Goal: Task Accomplishment & Management: Use online tool/utility

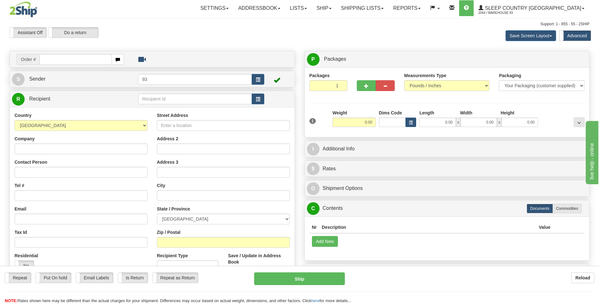
click at [489, 281] on div "Reload" at bounding box center [474, 277] width 240 height 11
click at [50, 62] on input "text" at bounding box center [75, 59] width 72 height 11
type input "9000I147068"
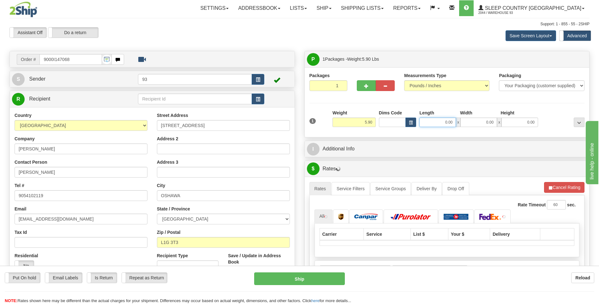
click at [443, 122] on input "0.00" at bounding box center [437, 121] width 37 height 9
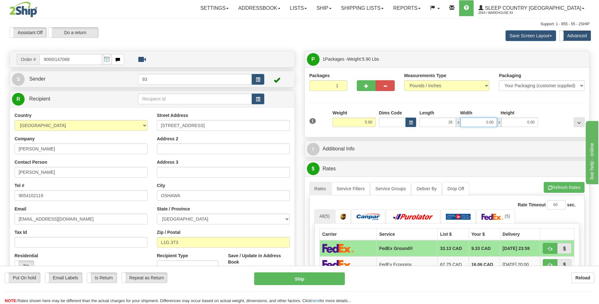
type input "26.00"
click at [474, 120] on input "0.00" at bounding box center [478, 121] width 37 height 9
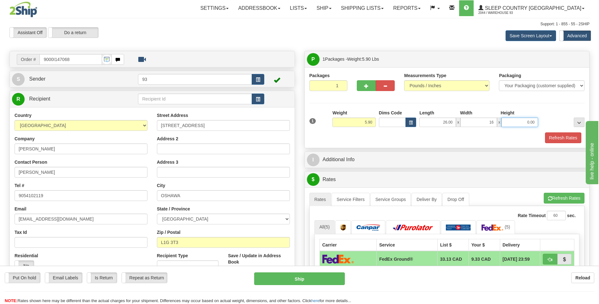
click at [518, 123] on input "0.00" at bounding box center [519, 121] width 37 height 9
type input "16.00"
type input "6.00"
click at [566, 139] on button "Refresh Rates" at bounding box center [563, 137] width 36 height 11
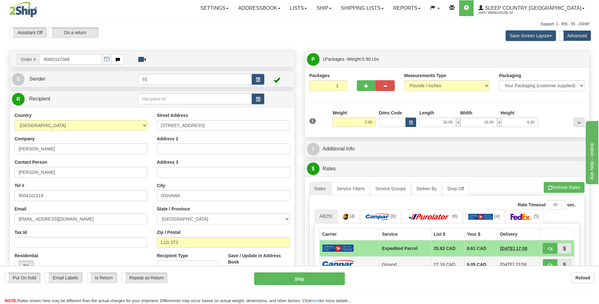
click at [342, 258] on td at bounding box center [349, 264] width 60 height 16
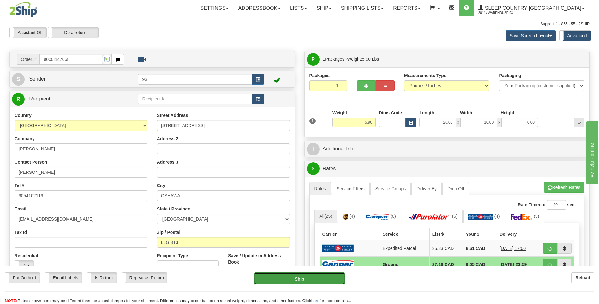
click at [320, 278] on button "Ship" at bounding box center [299, 278] width 90 height 13
type input "1"
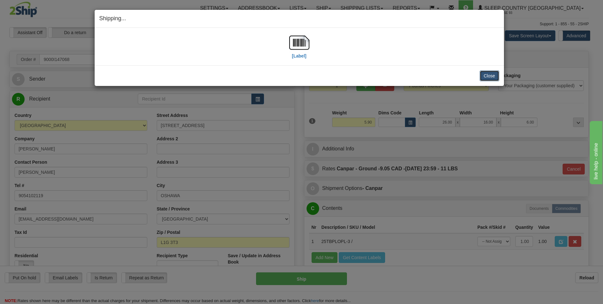
click at [494, 77] on button "Close" at bounding box center [490, 75] width 20 height 11
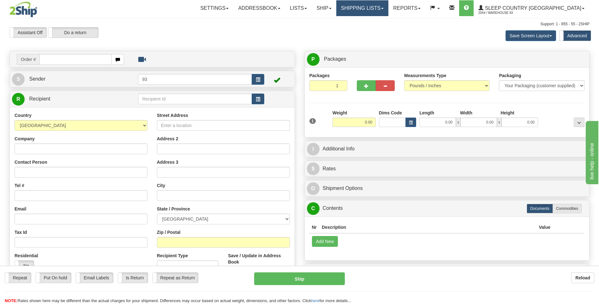
click at [373, 5] on link "Shipping lists" at bounding box center [362, 8] width 52 height 16
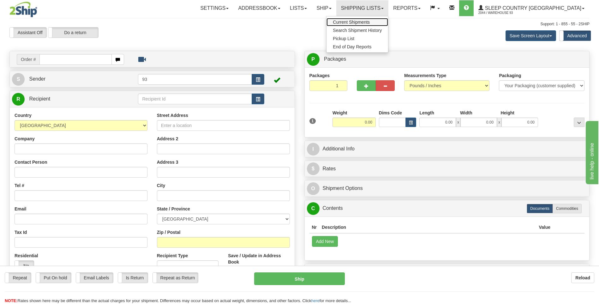
click at [370, 21] on span "Current Shipments" at bounding box center [351, 22] width 37 height 5
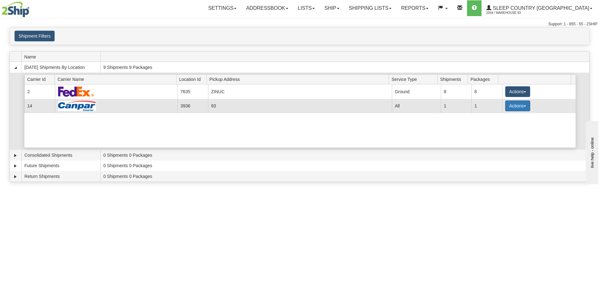
click at [513, 105] on button "Actions" at bounding box center [517, 105] width 25 height 11
click at [502, 120] on span "Details" at bounding box center [493, 117] width 17 height 4
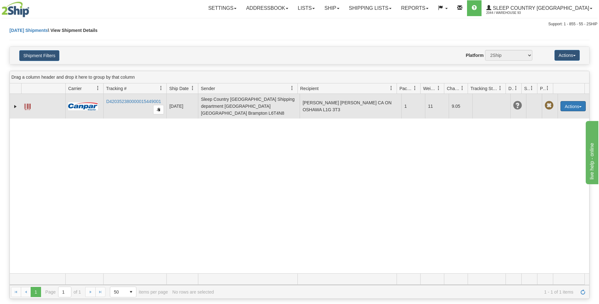
click at [566, 104] on button "Actions" at bounding box center [572, 106] width 25 height 10
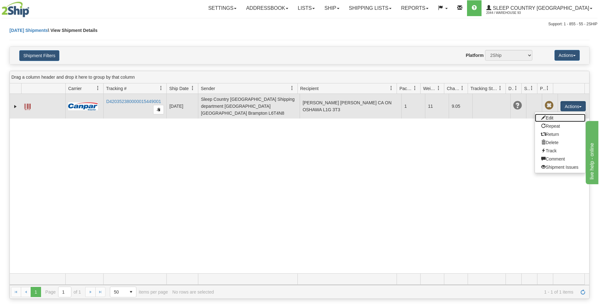
click at [554, 118] on link "Edit" at bounding box center [560, 118] width 50 height 8
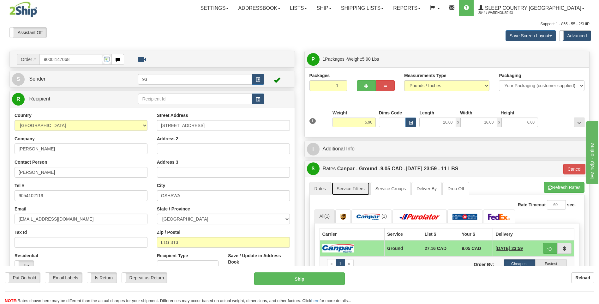
click at [353, 187] on link "Service Filters" at bounding box center [350, 188] width 38 height 13
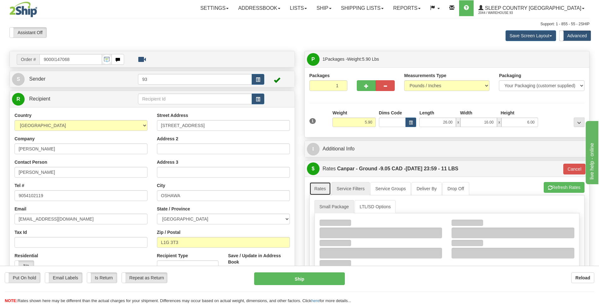
click at [324, 189] on link "Rates" at bounding box center [320, 188] width 22 height 13
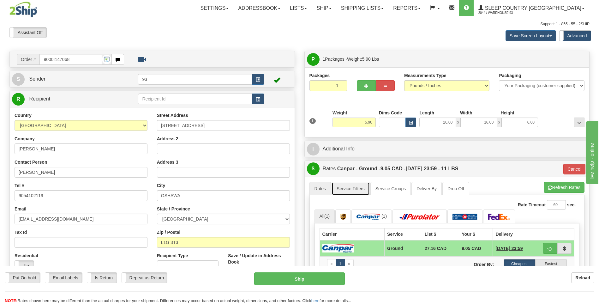
click at [338, 187] on link "Service Filters" at bounding box center [350, 188] width 38 height 13
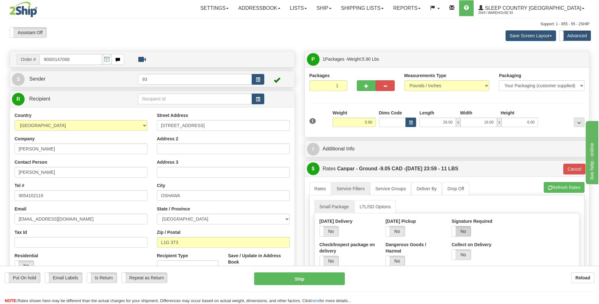
click at [463, 232] on label "No" at bounding box center [461, 231] width 19 height 10
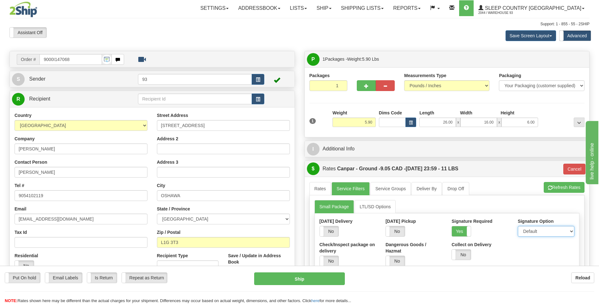
drag, startPoint x: 535, startPoint y: 230, endPoint x: 534, endPoint y: 234, distance: 4.2
click at [535, 230] on select "Default Adult Direct Indirect No Signature Required" at bounding box center [546, 231] width 56 height 11
select select "1"
click at [518, 226] on select "Default Adult Direct Indirect No Signature Required" at bounding box center [546, 231] width 56 height 11
click at [320, 192] on link "Rates" at bounding box center [320, 188] width 22 height 13
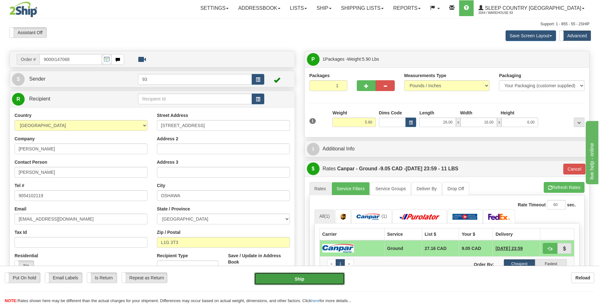
click at [314, 277] on button "Ship" at bounding box center [299, 278] width 90 height 13
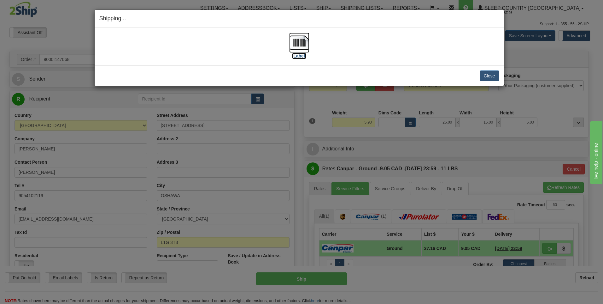
click at [299, 41] on img at bounding box center [299, 43] width 20 height 20
click at [489, 77] on button "Close" at bounding box center [490, 75] width 20 height 11
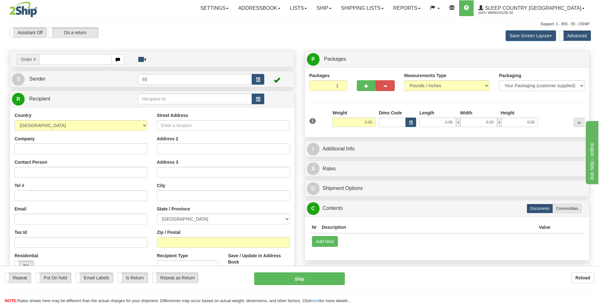
click at [66, 59] on input "text" at bounding box center [75, 59] width 72 height 11
type input "9000I150292"
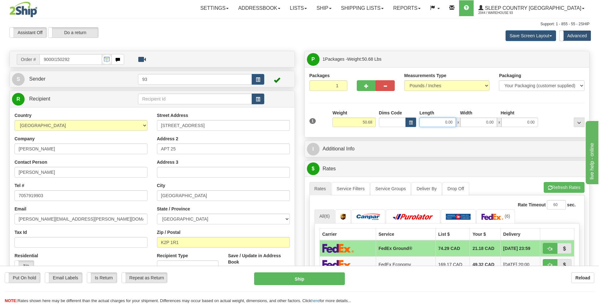
click at [441, 123] on input "0.00" at bounding box center [437, 121] width 37 height 9
type input "40.00"
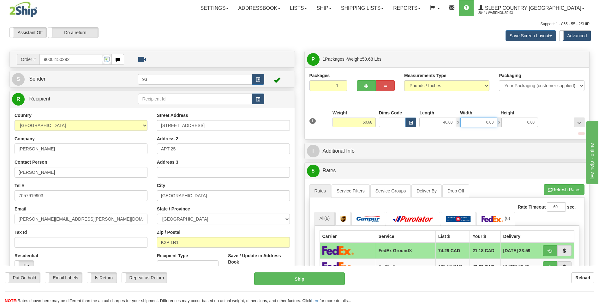
click at [466, 122] on input "0.00" at bounding box center [478, 121] width 37 height 9
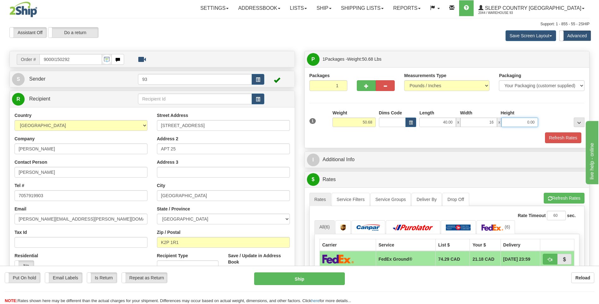
click at [520, 123] on input "0.00" at bounding box center [519, 121] width 37 height 9
type input "16.00"
click at [554, 135] on button "Refresh Rates" at bounding box center [563, 137] width 36 height 11
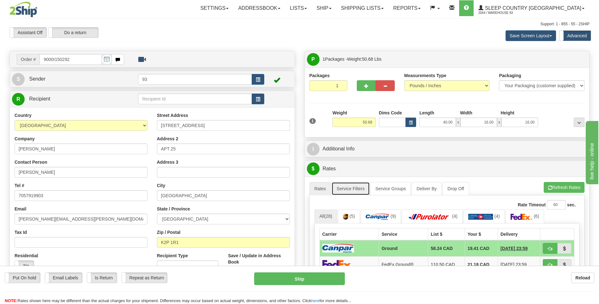
click at [342, 193] on link "Service Filters" at bounding box center [350, 188] width 38 height 13
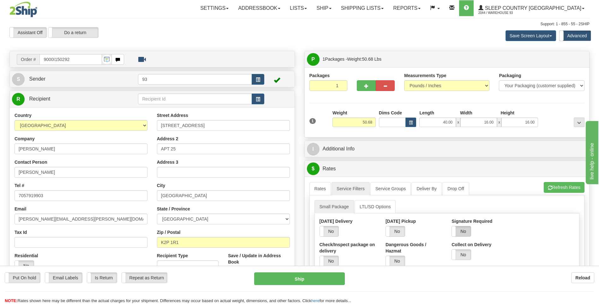
click at [463, 231] on label "No" at bounding box center [461, 231] width 19 height 10
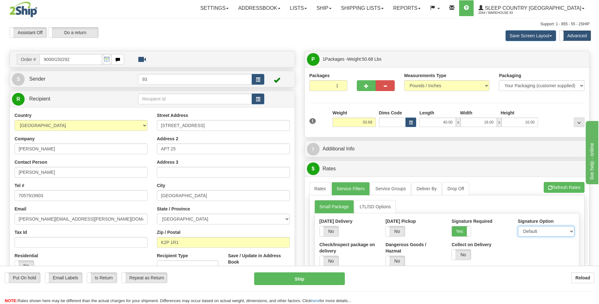
click at [535, 234] on select "Default Adult Direct Indirect No Signature Required" at bounding box center [546, 231] width 56 height 11
select select "1"
click at [518, 226] on select "Default Adult Direct Indirect No Signature Required" at bounding box center [546, 231] width 56 height 11
click at [324, 191] on link "Rates" at bounding box center [320, 188] width 22 height 13
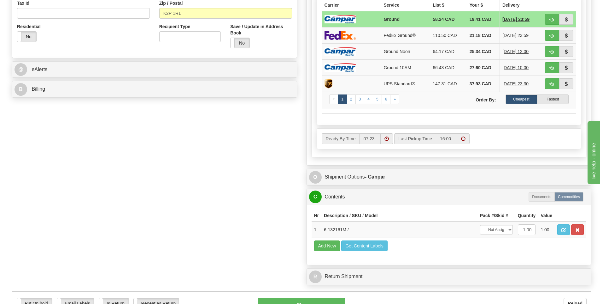
scroll to position [316, 0]
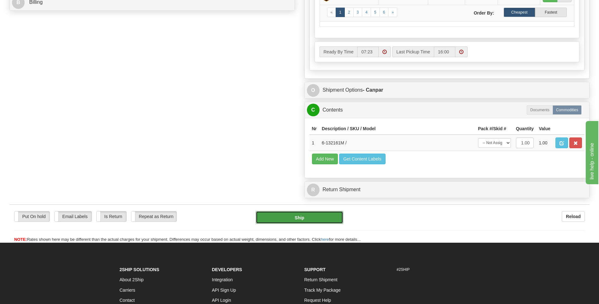
click at [325, 219] on button "Ship" at bounding box center [299, 217] width 87 height 13
type input "1"
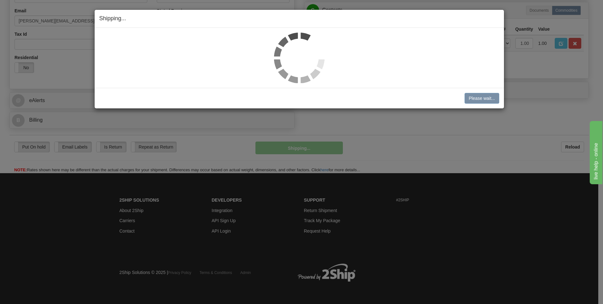
scroll to position [198, 0]
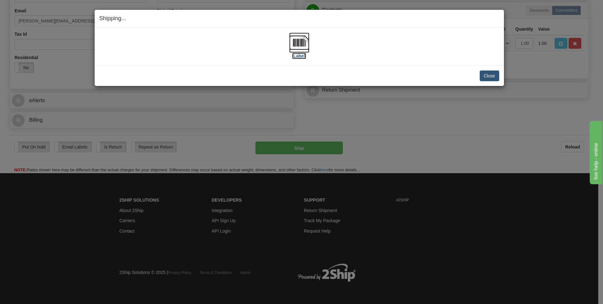
click at [301, 40] on img at bounding box center [299, 43] width 20 height 20
click at [485, 76] on button "Close" at bounding box center [490, 75] width 20 height 11
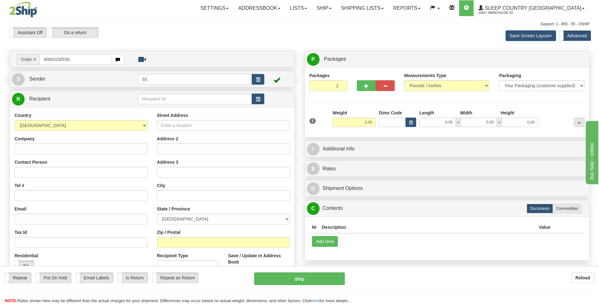
type input "9000I150556"
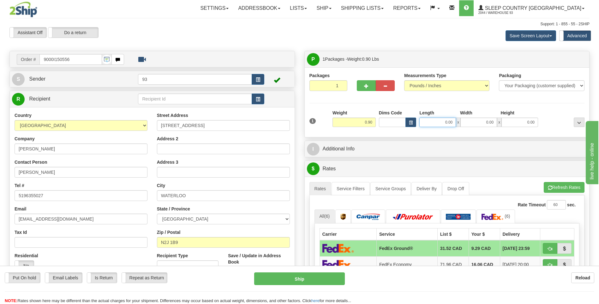
click at [441, 122] on input "0.00" at bounding box center [437, 121] width 37 height 9
click at [485, 124] on input "0.00" at bounding box center [478, 121] width 37 height 9
type input "10.00"
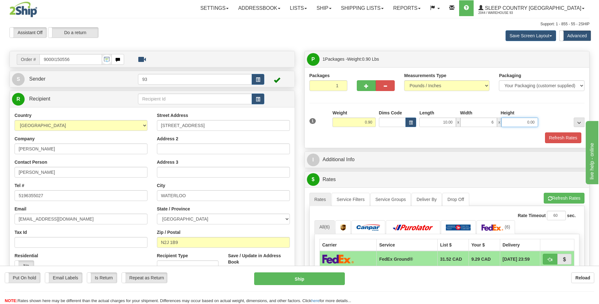
type input "6.00"
click at [532, 125] on input "0.00" at bounding box center [519, 121] width 37 height 9
type input "1.00"
click at [562, 135] on button "Refresh Rates" at bounding box center [563, 137] width 36 height 11
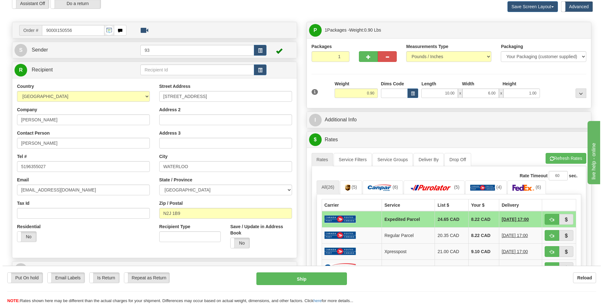
scroll to position [126, 0]
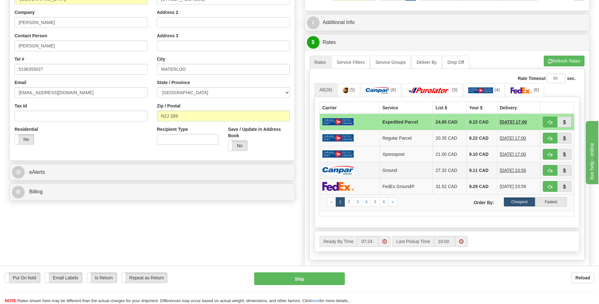
click at [356, 172] on td at bounding box center [349, 170] width 60 height 16
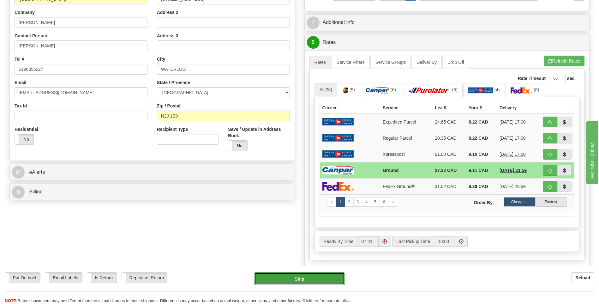
click at [332, 275] on button "Ship" at bounding box center [299, 278] width 90 height 13
type input "1"
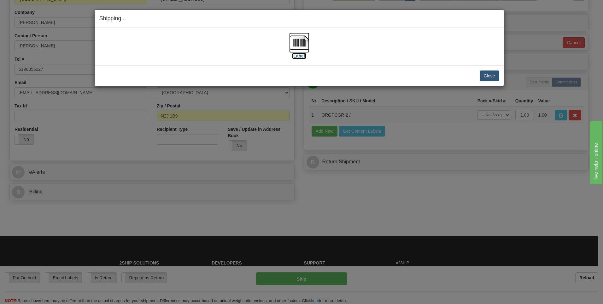
click at [296, 42] on img at bounding box center [299, 43] width 20 height 20
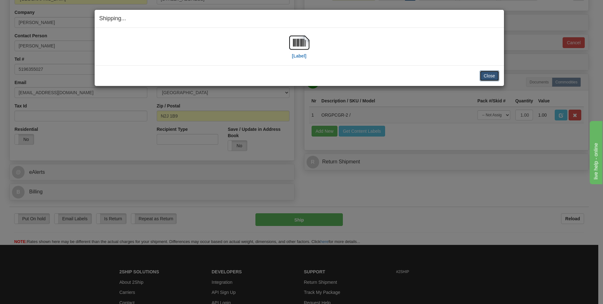
click at [488, 75] on button "Close" at bounding box center [490, 75] width 20 height 11
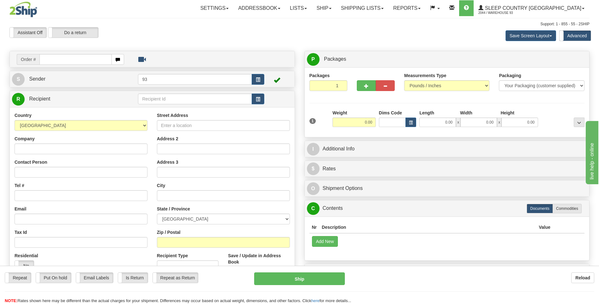
click at [46, 59] on input "text" at bounding box center [75, 59] width 72 height 11
type input "9000I150561"
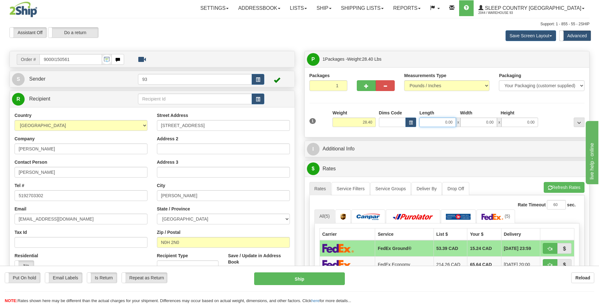
click at [435, 125] on input "0.00" at bounding box center [437, 121] width 37 height 9
type input "20.00"
click at [471, 118] on input "0.00" at bounding box center [478, 121] width 37 height 9
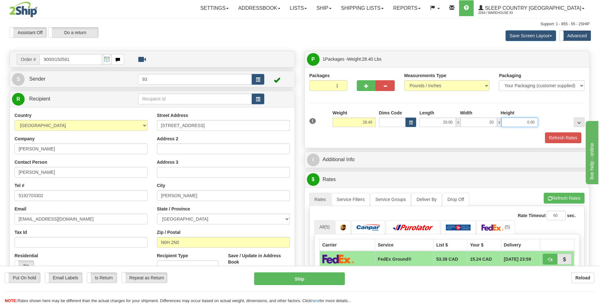
click at [512, 121] on input "0.00" at bounding box center [519, 121] width 37 height 9
type input "20.00"
type input "10.00"
click at [551, 135] on button "Refresh Rates" at bounding box center [563, 137] width 36 height 11
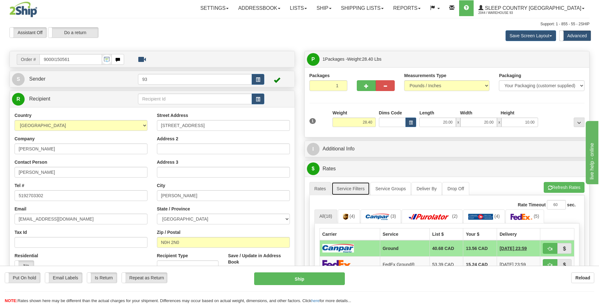
click at [360, 193] on link "Service Filters" at bounding box center [350, 188] width 38 height 13
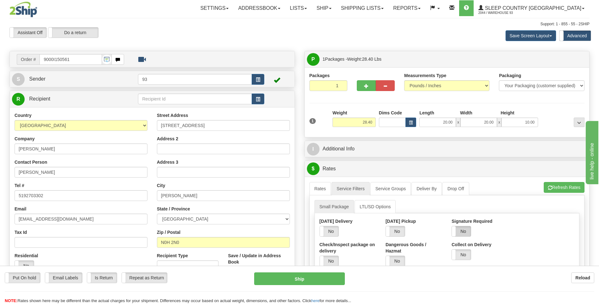
click at [469, 226] on label "No" at bounding box center [461, 231] width 19 height 10
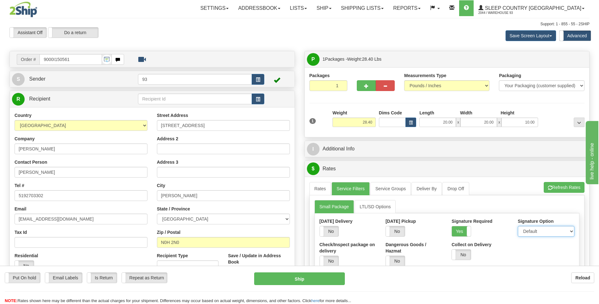
click at [536, 232] on select "Default Adult Direct Indirect No Signature Required" at bounding box center [546, 231] width 56 height 11
select select "1"
click at [518, 226] on select "Default Adult Direct Indirect No Signature Required" at bounding box center [546, 231] width 56 height 11
click at [322, 191] on link "Rates" at bounding box center [320, 188] width 22 height 13
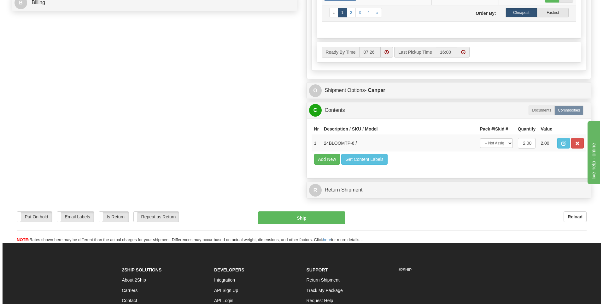
scroll to position [316, 0]
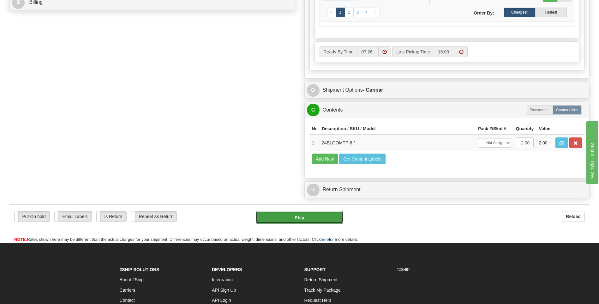
click at [336, 216] on button "Ship" at bounding box center [299, 217] width 87 height 13
type input "1"
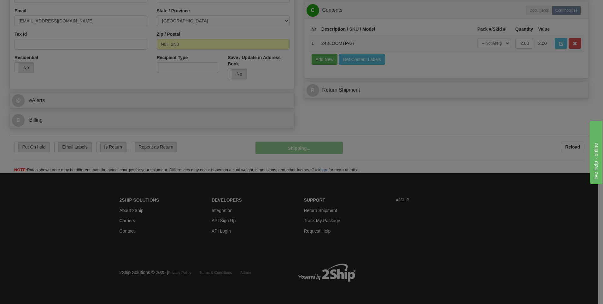
scroll to position [198, 0]
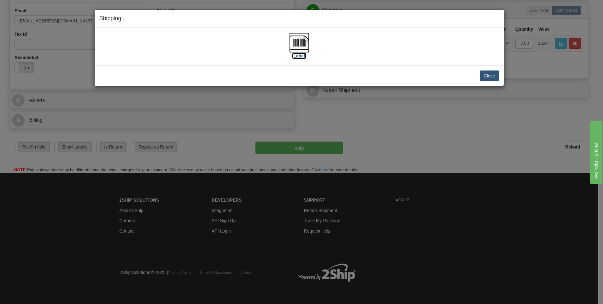
click at [302, 45] on img at bounding box center [299, 43] width 20 height 20
click at [488, 77] on button "Close" at bounding box center [490, 75] width 20 height 11
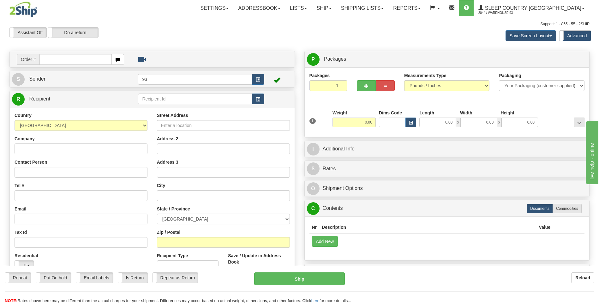
click at [67, 61] on input "text" at bounding box center [75, 59] width 72 height 11
type input "9002I152532"
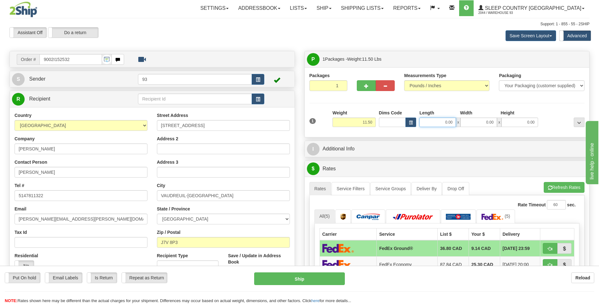
click at [432, 123] on input "0.00" at bounding box center [437, 121] width 37 height 9
click at [487, 124] on input "0.00" at bounding box center [478, 121] width 37 height 9
type input "14.00"
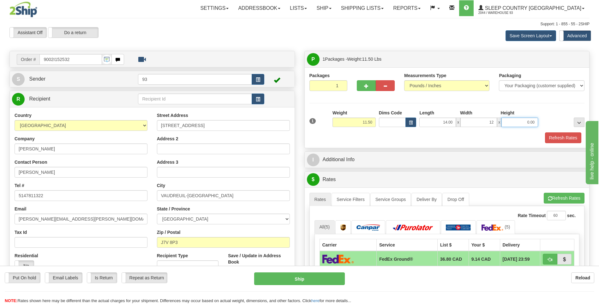
click at [507, 123] on input "0.00" at bounding box center [519, 121] width 37 height 9
type input "12.00"
type input "8.00"
click at [547, 135] on button "Refresh Rates" at bounding box center [563, 137] width 36 height 11
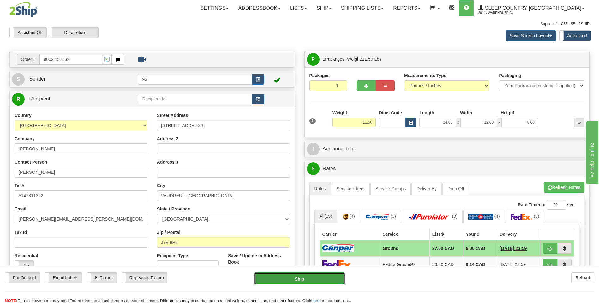
click at [325, 281] on button "Ship" at bounding box center [299, 278] width 90 height 13
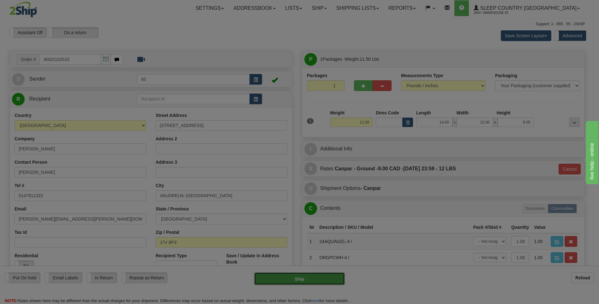
type input "1"
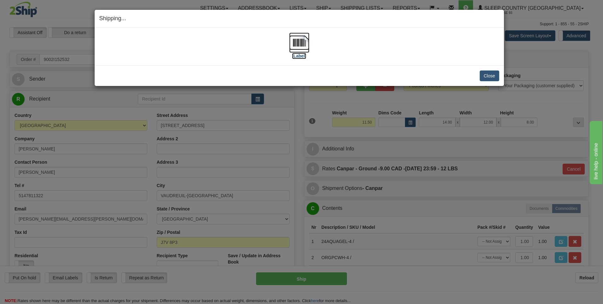
click at [294, 44] on img at bounding box center [299, 43] width 20 height 20
click at [486, 72] on button "Close" at bounding box center [490, 75] width 20 height 11
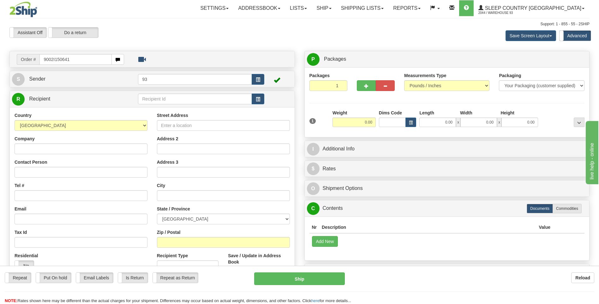
type input "9002I150641"
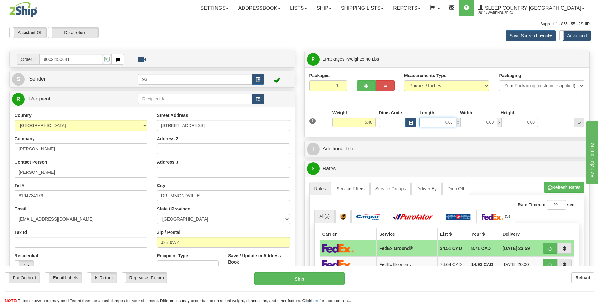
click at [427, 124] on input "0.00" at bounding box center [437, 121] width 37 height 9
type input "22.00"
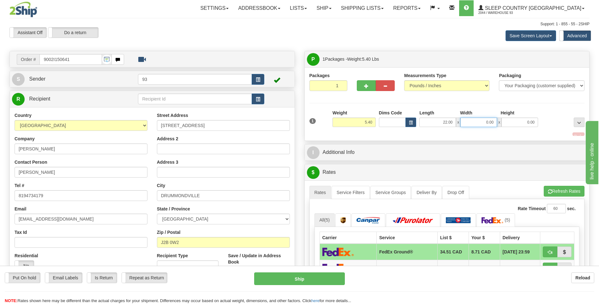
click at [480, 125] on input "0.00" at bounding box center [478, 121] width 37 height 9
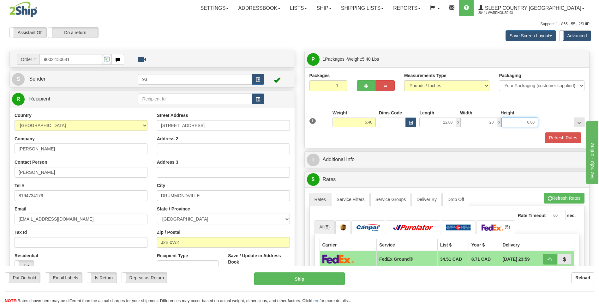
type input "20.00"
click at [511, 120] on input "0.00" at bounding box center [519, 121] width 37 height 9
type input "10.00"
click at [553, 135] on button "Refresh Rates" at bounding box center [563, 137] width 36 height 11
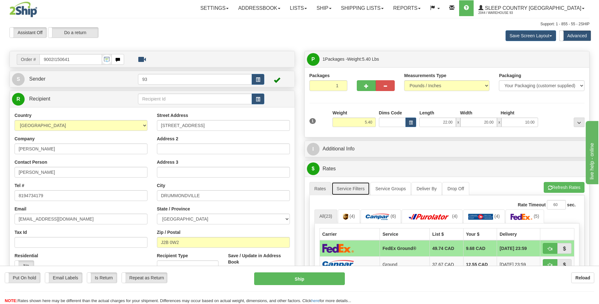
click at [349, 184] on link "Service Filters" at bounding box center [350, 188] width 38 height 13
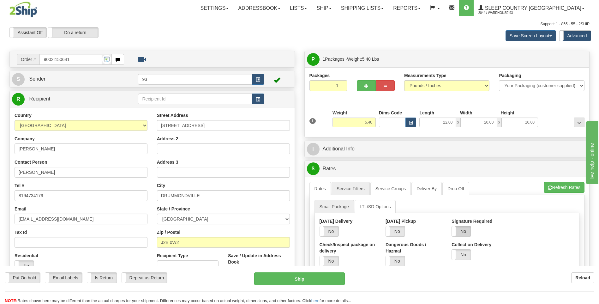
click at [465, 232] on label "No" at bounding box center [461, 231] width 19 height 10
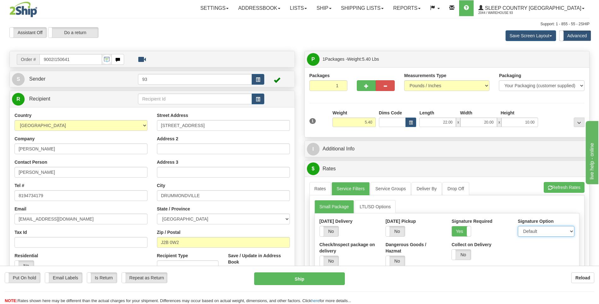
click at [526, 232] on select "Default Adult Direct Indirect No Signature Required" at bounding box center [546, 231] width 56 height 11
select select "1"
click at [518, 226] on select "Default Adult Direct Indirect No Signature Required" at bounding box center [546, 231] width 56 height 11
click at [321, 192] on link "Rates" at bounding box center [320, 188] width 22 height 13
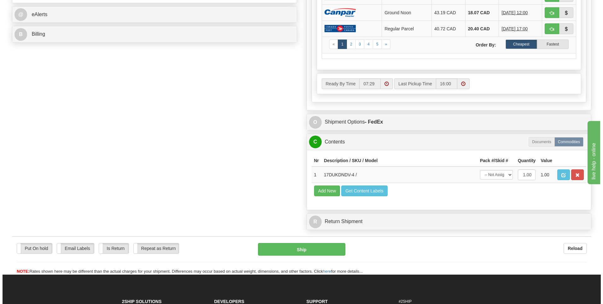
scroll to position [284, 0]
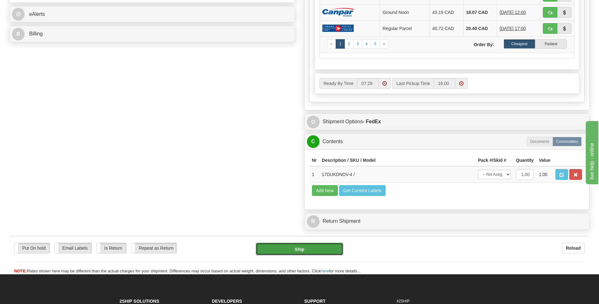
click at [302, 245] on button "Ship" at bounding box center [299, 248] width 87 height 13
type input "92"
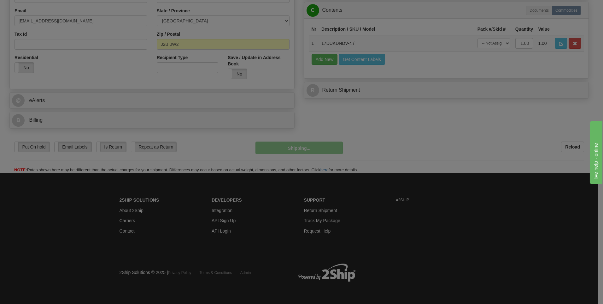
scroll to position [198, 0]
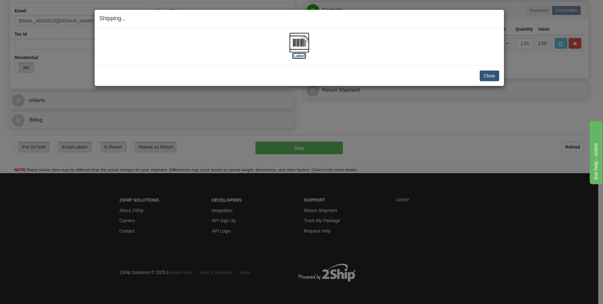
click at [297, 41] on img at bounding box center [299, 43] width 20 height 20
click at [490, 75] on button "Close" at bounding box center [490, 75] width 20 height 11
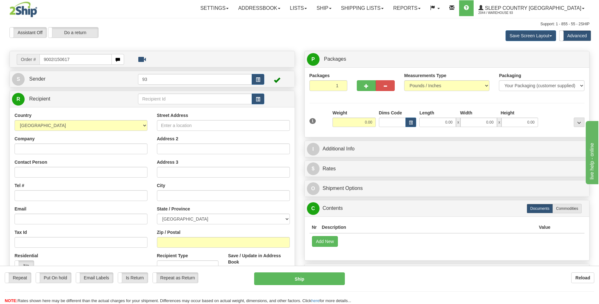
type input "9002I150617"
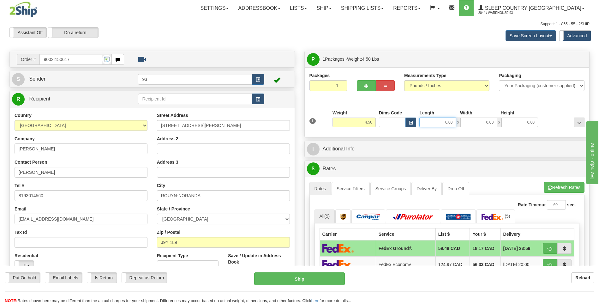
click at [435, 120] on input "0.00" at bounding box center [437, 121] width 37 height 9
type input "22.00"
click at [480, 126] on input "0.00" at bounding box center [478, 121] width 37 height 9
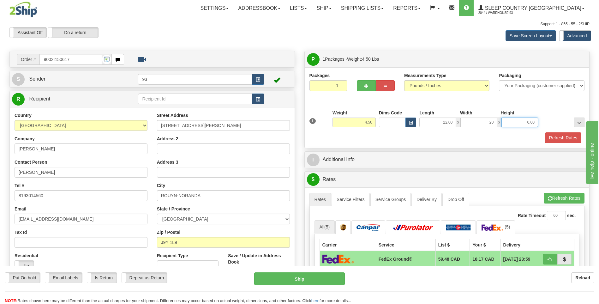
type input "20.00"
click at [512, 125] on input "0.00" at bounding box center [519, 121] width 37 height 9
type input "10.00"
click at [556, 135] on button "Refresh Rates" at bounding box center [563, 137] width 36 height 11
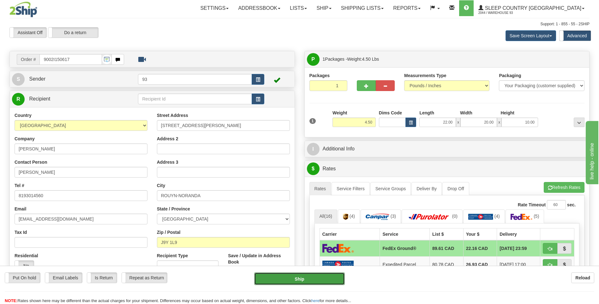
click at [331, 279] on button "Ship" at bounding box center [299, 278] width 90 height 13
type input "92"
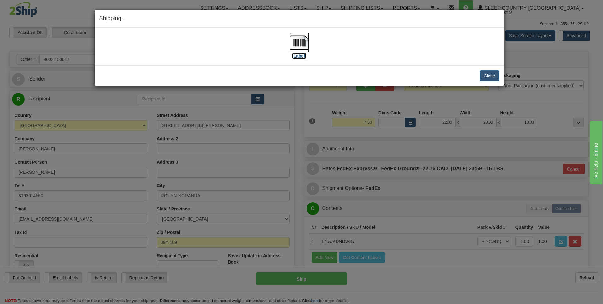
click at [301, 42] on img at bounding box center [299, 43] width 20 height 20
click at [486, 74] on button "Close" at bounding box center [490, 75] width 20 height 11
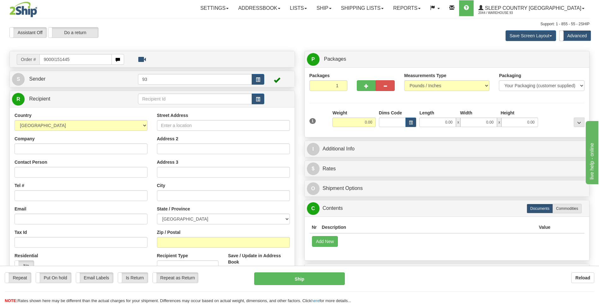
type input "9000I151445"
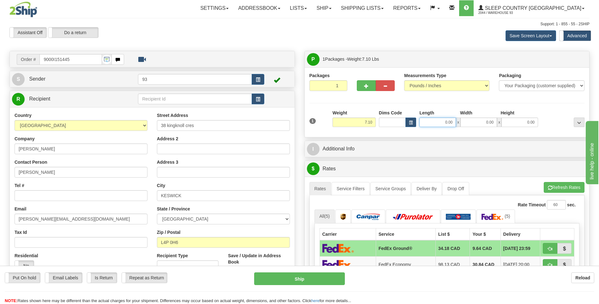
click at [434, 123] on input "0.00" at bounding box center [437, 121] width 37 height 9
click at [482, 123] on input "0.00" at bounding box center [478, 121] width 37 height 9
type input "12.00"
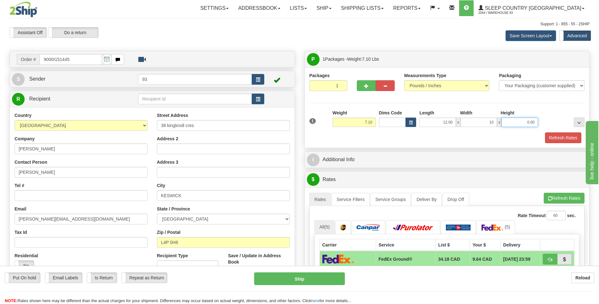
type input "10.00"
click at [513, 120] on input "0.00" at bounding box center [519, 121] width 37 height 9
type input "3.00"
click at [561, 136] on button "Refresh Rates" at bounding box center [563, 137] width 36 height 11
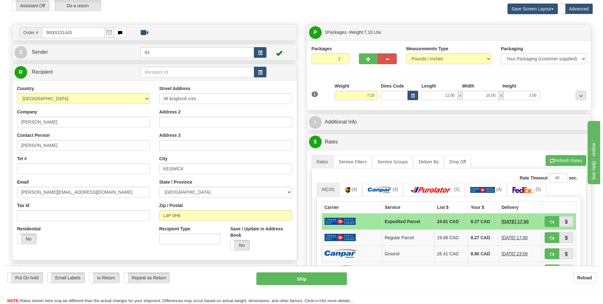
scroll to position [95, 0]
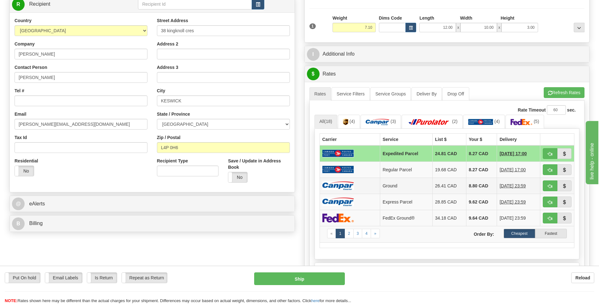
click at [350, 187] on img at bounding box center [338, 185] width 32 height 9
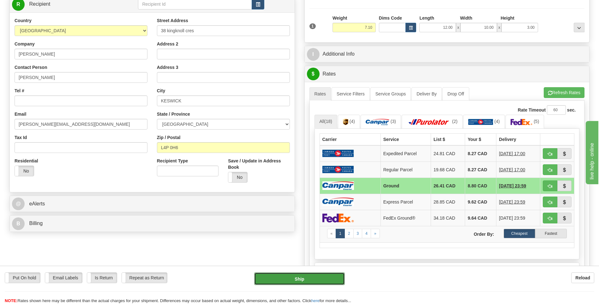
click at [326, 276] on button "Ship" at bounding box center [299, 278] width 90 height 13
type input "1"
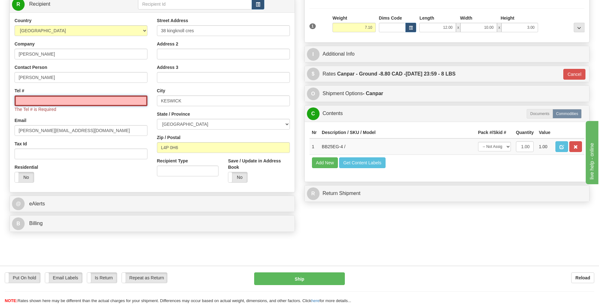
click at [85, 102] on input "Tel #" at bounding box center [81, 100] width 133 height 11
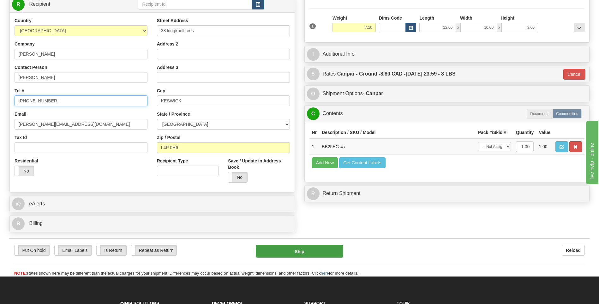
type input "647-267-6946"
click at [294, 250] on button "Ship" at bounding box center [299, 251] width 87 height 13
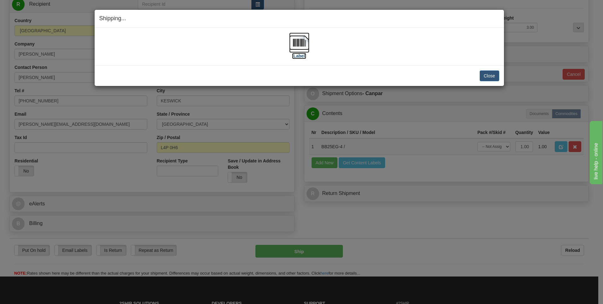
click at [296, 44] on img at bounding box center [299, 43] width 20 height 20
click at [493, 76] on button "Close" at bounding box center [490, 75] width 20 height 11
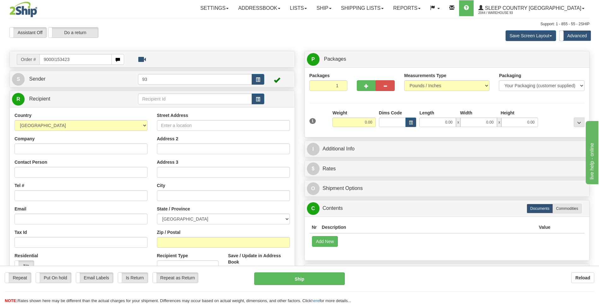
type input "9000I153423"
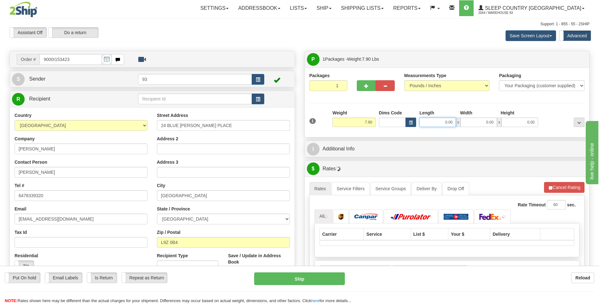
click at [437, 120] on input "0.00" at bounding box center [437, 121] width 37 height 9
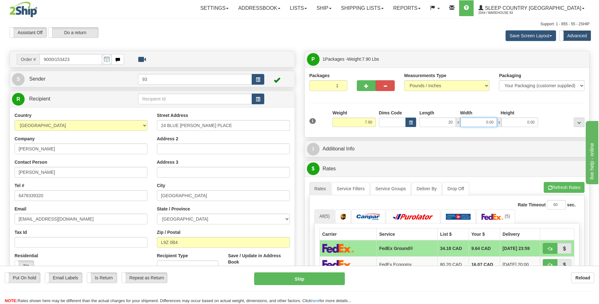
type input "20.00"
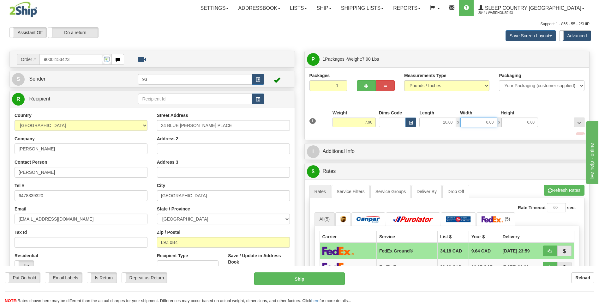
click at [487, 127] on input "0.00" at bounding box center [478, 121] width 37 height 9
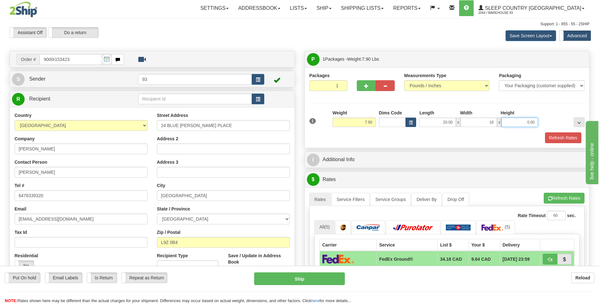
type input "18.00"
click at [533, 125] on input "0.00" at bounding box center [519, 121] width 37 height 9
type input "10.00"
click at [565, 138] on button "Refresh Rates" at bounding box center [563, 137] width 36 height 11
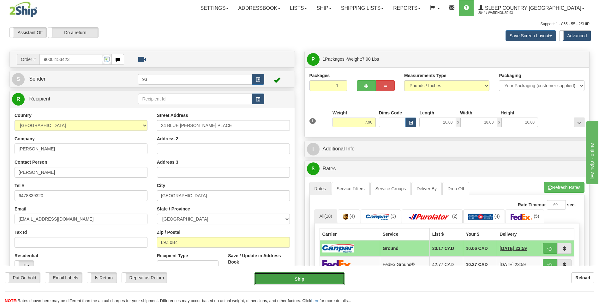
click at [324, 280] on button "Ship" at bounding box center [299, 278] width 90 height 13
type input "1"
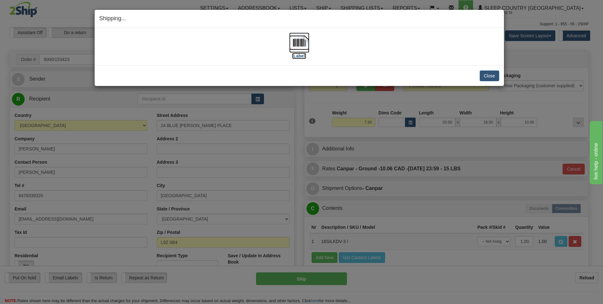
click at [299, 42] on img at bounding box center [299, 43] width 20 height 20
click at [487, 77] on button "Close" at bounding box center [490, 75] width 20 height 11
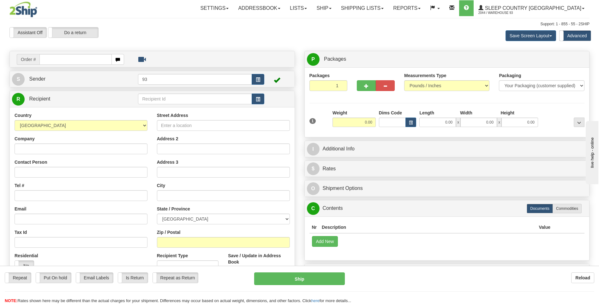
click at [60, 54] on input "text" at bounding box center [75, 59] width 72 height 11
type input "9000I153420"
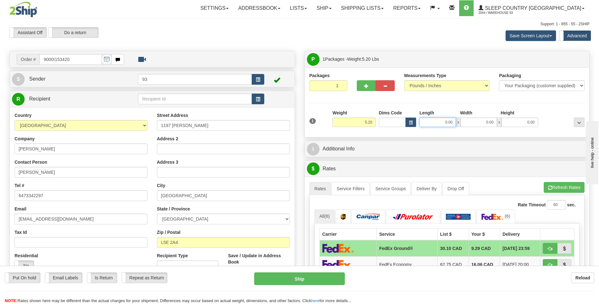
click at [443, 124] on input "0.00" at bounding box center [437, 121] width 37 height 9
click at [479, 120] on input "0.00" at bounding box center [478, 121] width 37 height 9
type input "26.00"
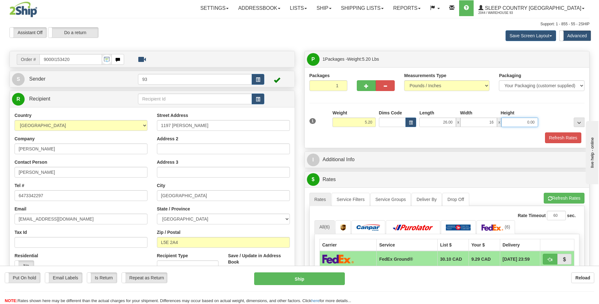
type input "16.00"
click at [524, 121] on input "0.00" at bounding box center [519, 121] width 37 height 9
type input "6.00"
click at [558, 134] on button "Refresh Rates" at bounding box center [563, 137] width 36 height 11
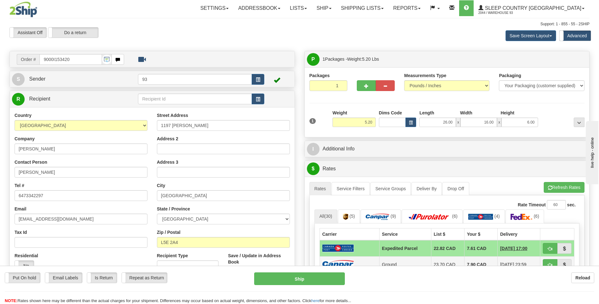
click at [344, 264] on img at bounding box center [338, 264] width 32 height 9
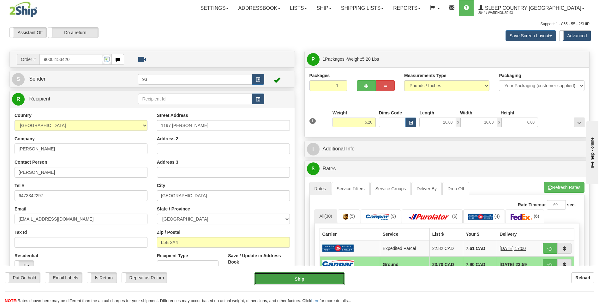
click at [331, 275] on button "Ship" at bounding box center [299, 278] width 90 height 13
type input "1"
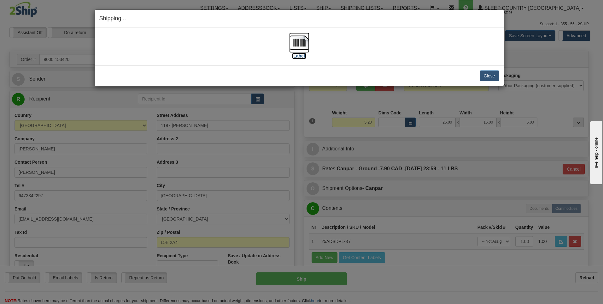
click at [293, 46] on img at bounding box center [299, 43] width 20 height 20
click at [494, 79] on button "Close" at bounding box center [490, 75] width 20 height 11
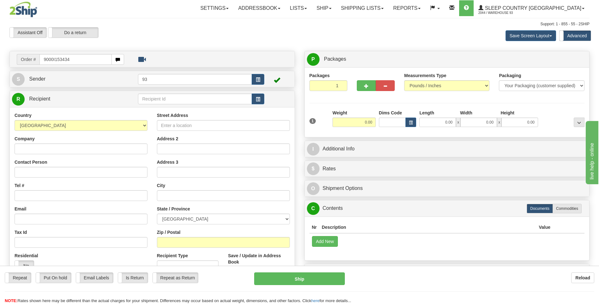
type input "9000I153434"
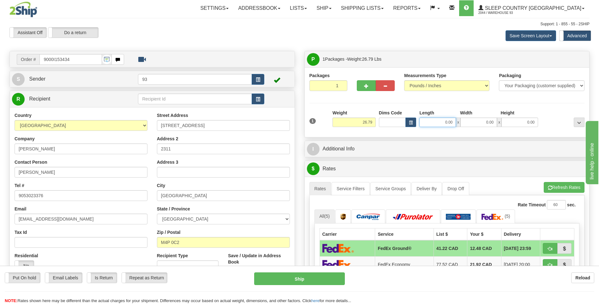
click at [434, 120] on input "0.00" at bounding box center [437, 121] width 37 height 9
click at [477, 119] on input "0.00" at bounding box center [478, 121] width 37 height 9
type input "40.00"
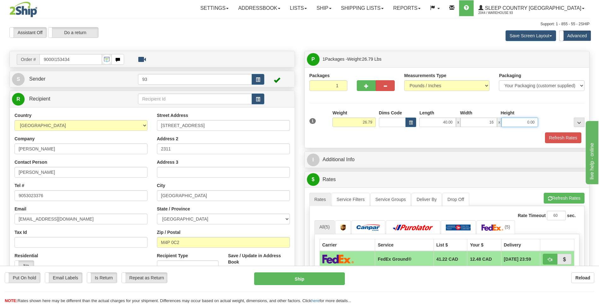
type input "16.00"
click at [535, 126] on input "0.00" at bounding box center [519, 121] width 37 height 9
type input "16.00"
click at [566, 133] on button "Refresh Rates" at bounding box center [563, 137] width 36 height 11
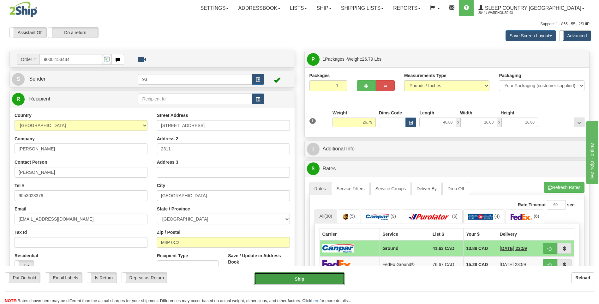
click at [320, 283] on button "Ship" at bounding box center [299, 278] width 90 height 13
type input "1"
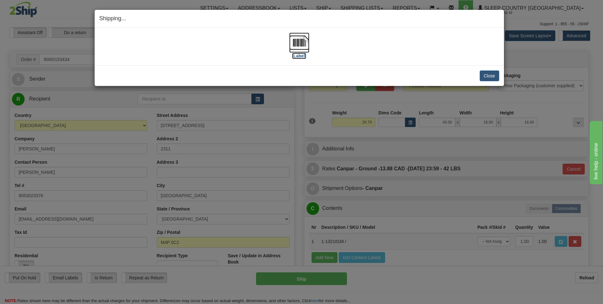
click at [299, 44] on img at bounding box center [299, 43] width 20 height 20
click at [487, 74] on button "Close" at bounding box center [490, 75] width 20 height 11
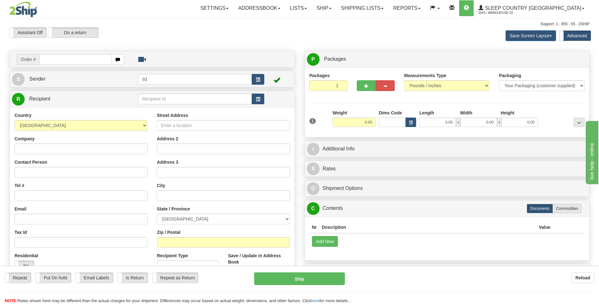
click at [77, 63] on input "text" at bounding box center [75, 59] width 72 height 11
type input "9000I153447"
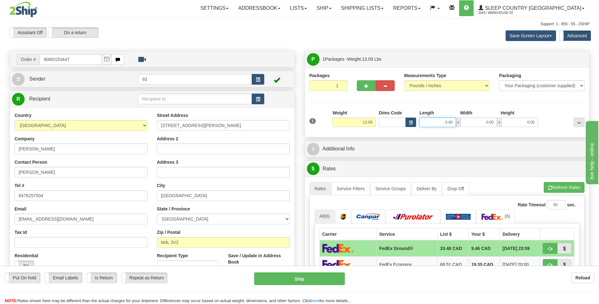
click at [438, 122] on input "0.00" at bounding box center [437, 121] width 37 height 9
type input "16.00"
click at [481, 120] on input "0.00" at bounding box center [478, 121] width 37 height 9
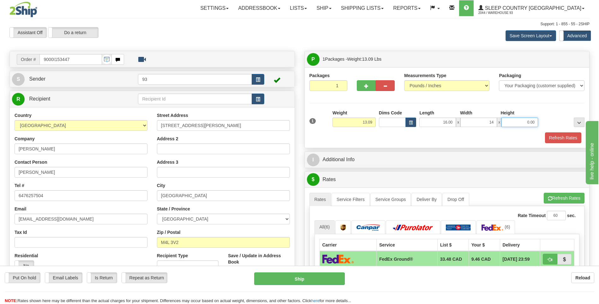
type input "14.00"
click at [524, 118] on input "0.00" at bounding box center [519, 121] width 37 height 9
type input "7.00"
click at [566, 141] on button "Refresh Rates" at bounding box center [563, 137] width 36 height 11
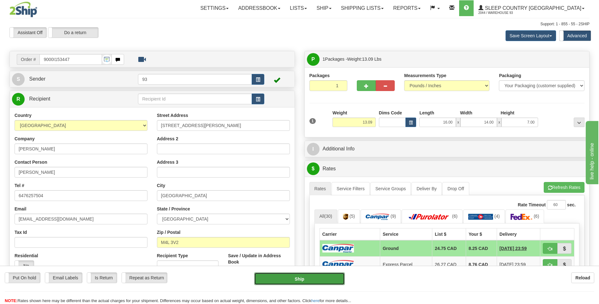
click at [319, 275] on button "Ship" at bounding box center [299, 278] width 90 height 13
type input "1"
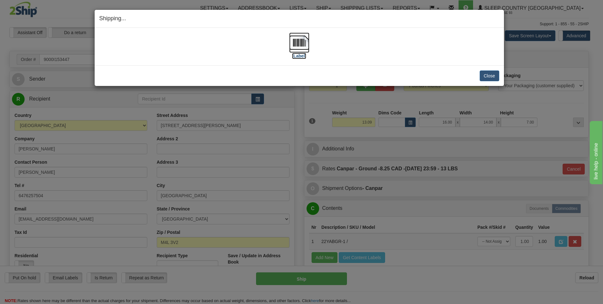
click at [298, 40] on img at bounding box center [299, 43] width 20 height 20
click at [481, 73] on button "Close" at bounding box center [490, 75] width 20 height 11
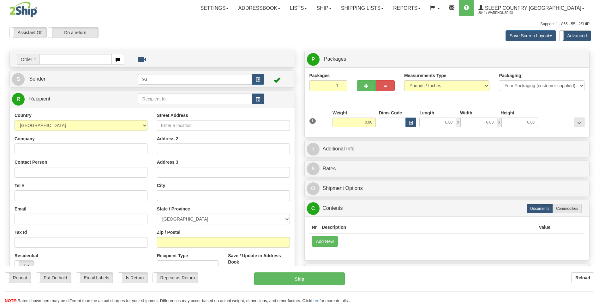
click at [67, 58] on div "Toggle navigation Settings Shipping Preferences Fields Preferences New" at bounding box center [299, 181] width 599 height 362
click at [67, 58] on input "text" at bounding box center [75, 59] width 72 height 11
type input "9000I153449"
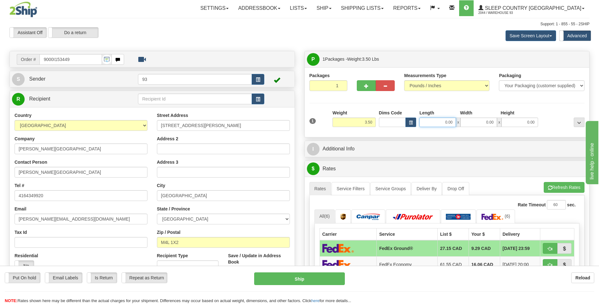
click at [438, 120] on input "0.00" at bounding box center [437, 121] width 37 height 9
type input "25.00"
click at [481, 118] on input "0.00" at bounding box center [478, 121] width 37 height 9
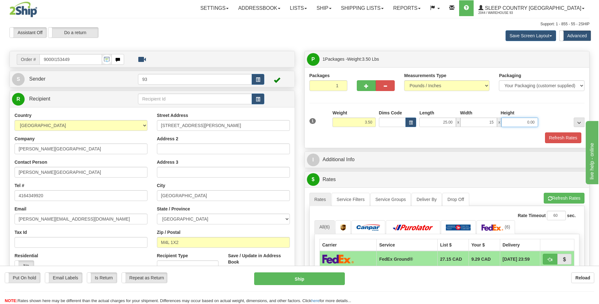
type input "15.00"
click at [525, 121] on input "0.00" at bounding box center [519, 121] width 37 height 9
type input "5.00"
click at [561, 137] on button "Refresh Rates" at bounding box center [563, 137] width 36 height 11
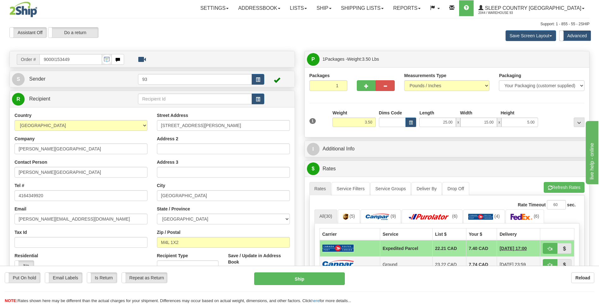
click at [351, 256] on td at bounding box center [349, 264] width 60 height 16
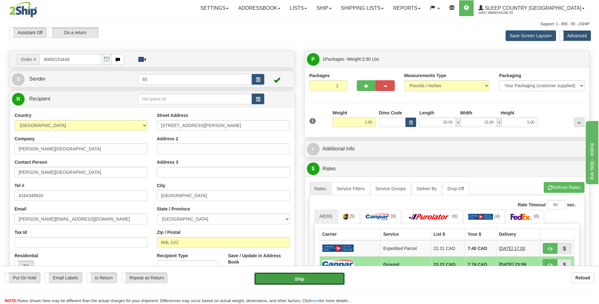
click at [320, 281] on button "Ship" at bounding box center [299, 278] width 90 height 13
type input "1"
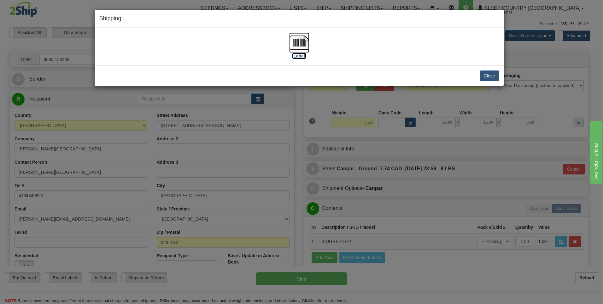
click at [303, 47] on img at bounding box center [299, 43] width 20 height 20
click at [493, 70] on button "Close" at bounding box center [490, 75] width 20 height 11
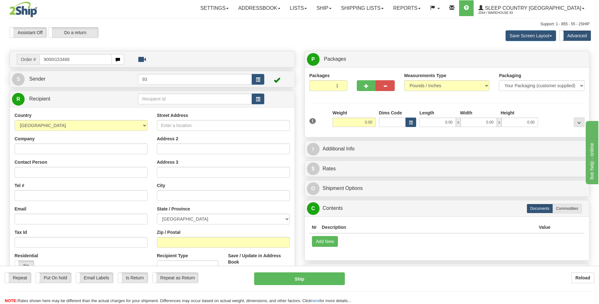
type input "9000I153466"
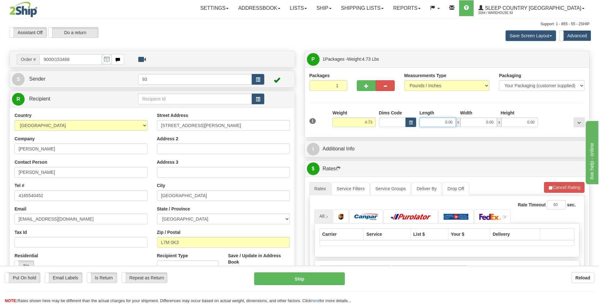
click at [441, 123] on input "0.00" at bounding box center [437, 121] width 37 height 9
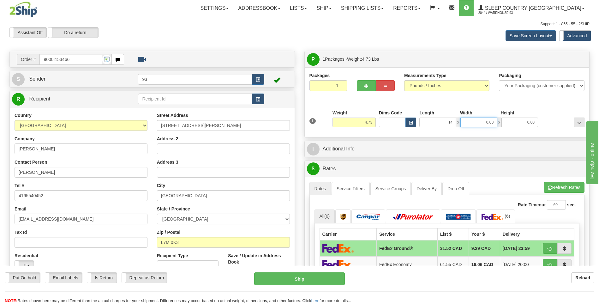
type input "14.00"
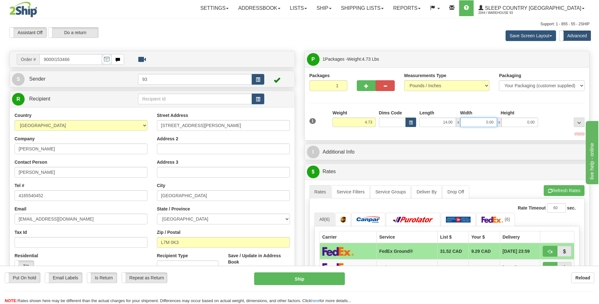
click at [473, 126] on input "0.00" at bounding box center [478, 121] width 37 height 9
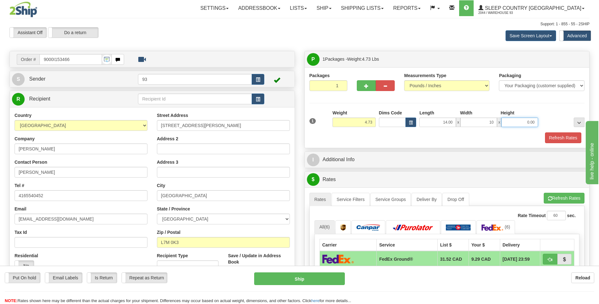
type input "10.00"
click at [518, 122] on input "0.00" at bounding box center [519, 121] width 37 height 9
type input "4.00"
click at [575, 137] on button "Refresh Rates" at bounding box center [563, 137] width 36 height 11
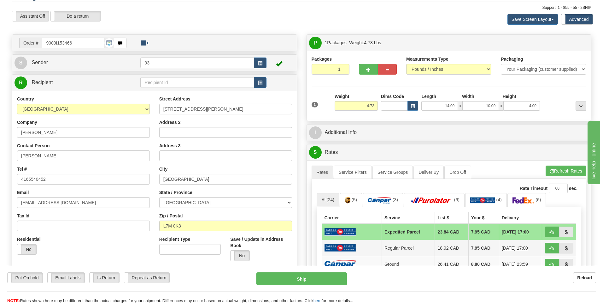
scroll to position [32, 0]
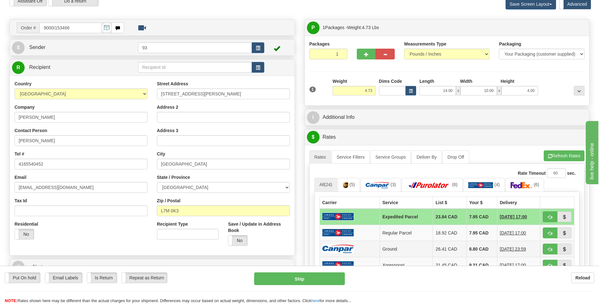
click at [338, 246] on img at bounding box center [338, 248] width 32 height 9
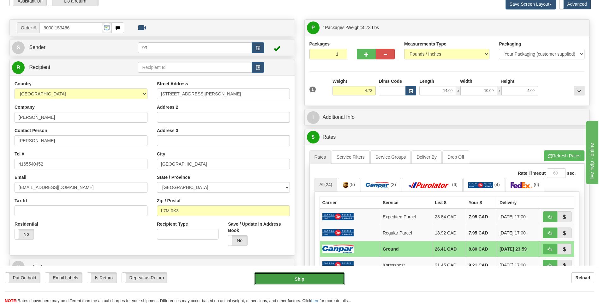
click at [326, 281] on button "Ship" at bounding box center [299, 278] width 90 height 13
type input "1"
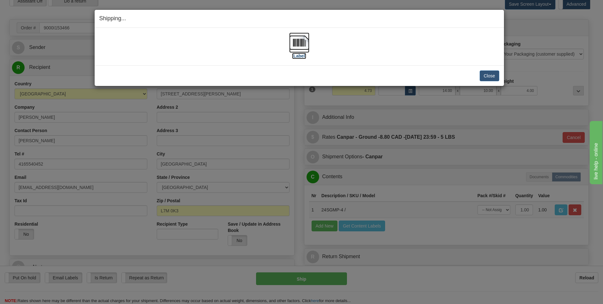
click at [299, 41] on img at bounding box center [299, 43] width 20 height 20
click at [298, 40] on img at bounding box center [299, 43] width 20 height 20
click at [301, 40] on img at bounding box center [299, 43] width 20 height 20
click at [488, 72] on button "Close" at bounding box center [490, 75] width 20 height 11
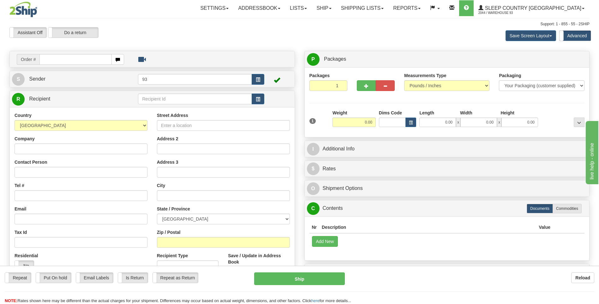
click at [62, 58] on input "text" at bounding box center [75, 59] width 72 height 11
type input "9000I153491"
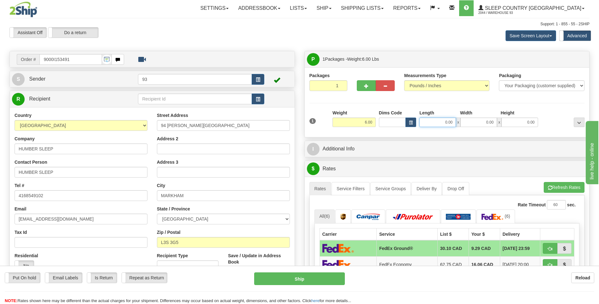
click at [443, 124] on input "0.00" at bounding box center [437, 121] width 37 height 9
type input "16.00"
click at [474, 118] on input "0.00" at bounding box center [478, 121] width 37 height 9
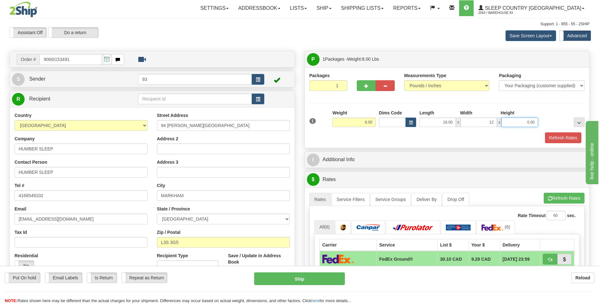
type input "12.00"
click at [521, 122] on input "0.00" at bounding box center [519, 121] width 37 height 9
type input "6.00"
click at [557, 138] on button "Refresh Rates" at bounding box center [563, 137] width 36 height 11
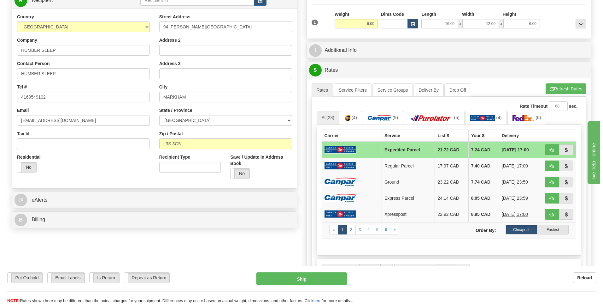
scroll to position [126, 0]
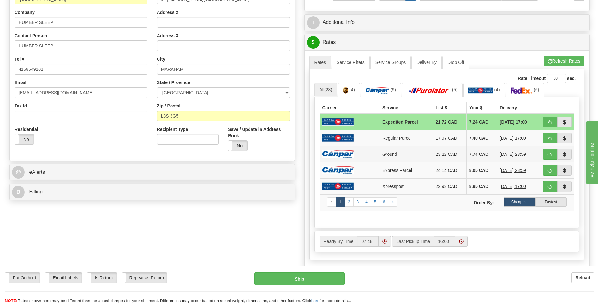
click at [329, 153] on img at bounding box center [338, 154] width 32 height 9
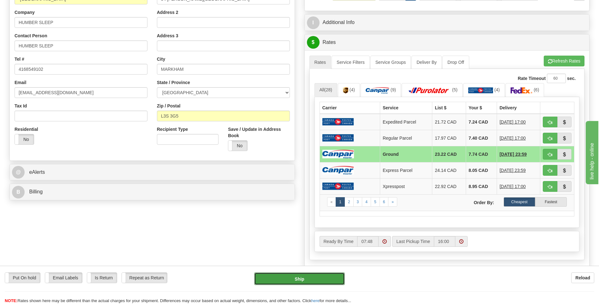
click at [324, 278] on button "Ship" at bounding box center [299, 278] width 90 height 13
type input "1"
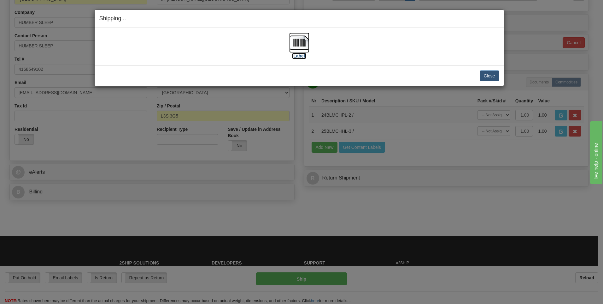
click at [304, 41] on img at bounding box center [299, 43] width 20 height 20
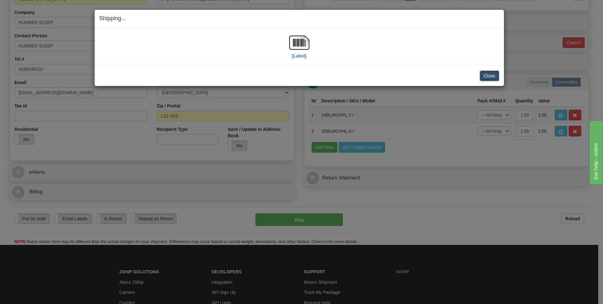
click at [489, 71] on button "Close" at bounding box center [490, 75] width 20 height 11
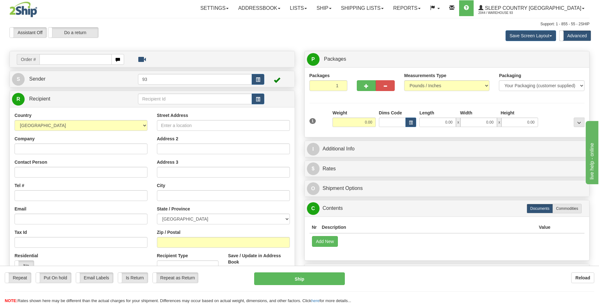
click at [77, 58] on input "text" at bounding box center [75, 59] width 72 height 11
type input "9000I153501"
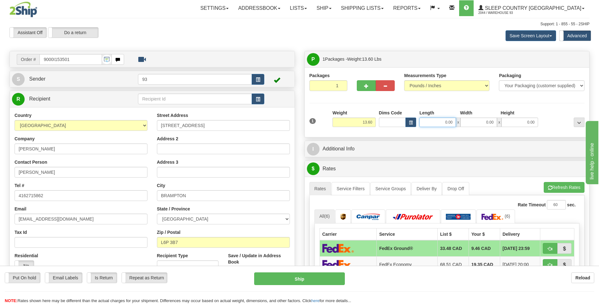
click at [434, 125] on input "0.00" at bounding box center [437, 121] width 37 height 9
type input "18.00"
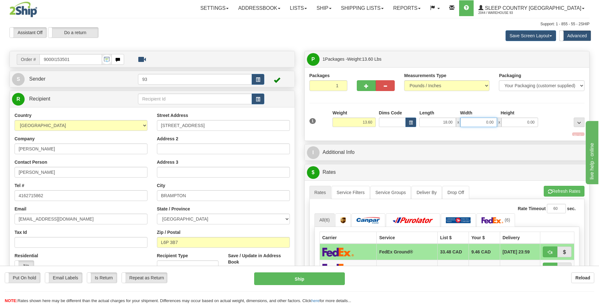
click at [465, 121] on input "0.00" at bounding box center [478, 121] width 37 height 9
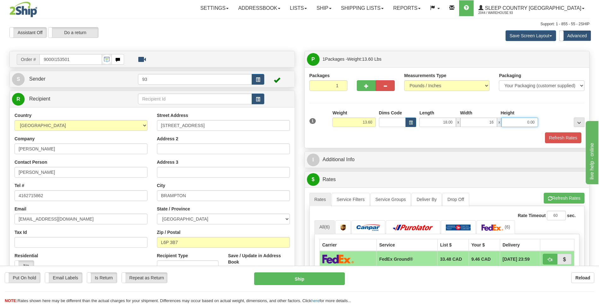
type input "16.00"
click at [523, 122] on input "0.00" at bounding box center [519, 121] width 37 height 9
type input "8.00"
click at [571, 135] on button "Refresh Rates" at bounding box center [563, 137] width 36 height 11
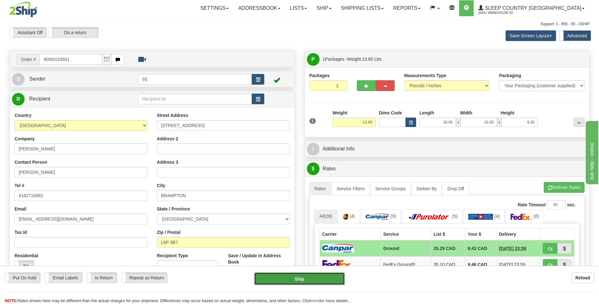
click at [316, 276] on button "Ship" at bounding box center [299, 278] width 90 height 13
type input "1"
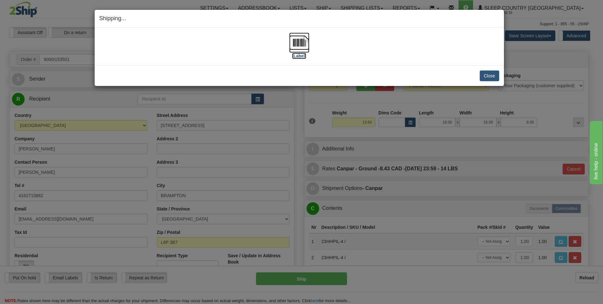
click at [297, 43] on img at bounding box center [299, 43] width 20 height 20
click at [493, 75] on button "Close" at bounding box center [490, 75] width 20 height 11
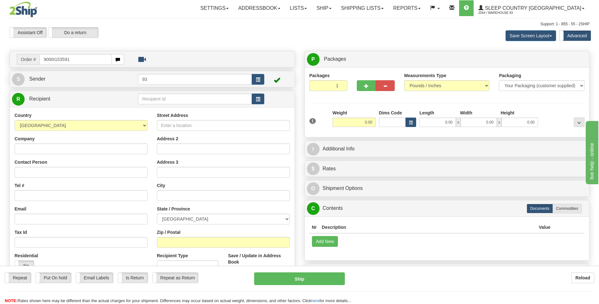
type input "9000I153591"
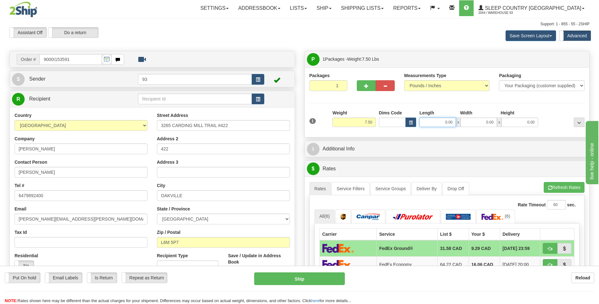
click at [431, 121] on input "0.00" at bounding box center [437, 121] width 37 height 9
type input "12.00"
click at [482, 116] on div "Width" at bounding box center [478, 113] width 41 height 8
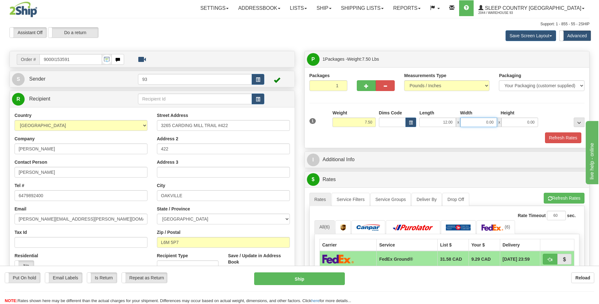
click at [482, 125] on input "0.00" at bounding box center [478, 121] width 37 height 9
type input "10.00"
click at [523, 118] on input "0.00" at bounding box center [519, 121] width 37 height 9
type input "2.00"
click at [569, 140] on button "Refresh Rates" at bounding box center [563, 137] width 36 height 11
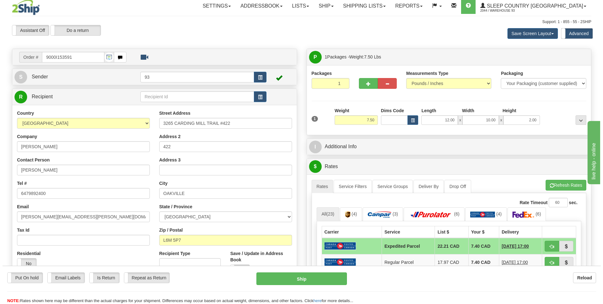
scroll to position [126, 0]
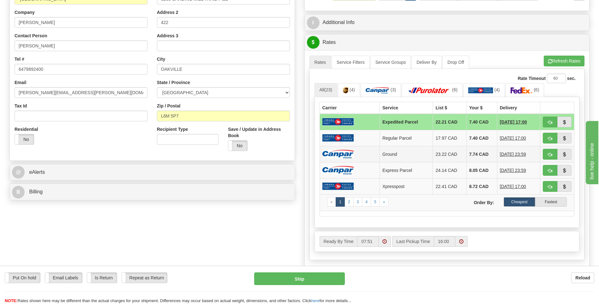
click at [343, 152] on img at bounding box center [338, 154] width 32 height 9
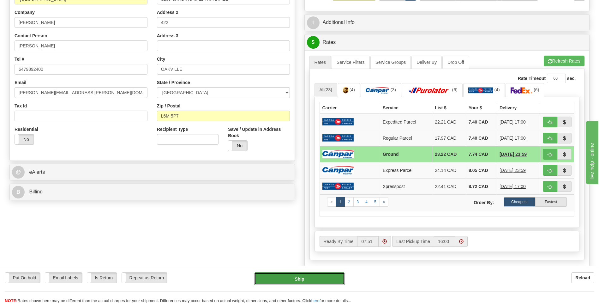
click at [303, 278] on button "Ship" at bounding box center [299, 278] width 90 height 13
type input "1"
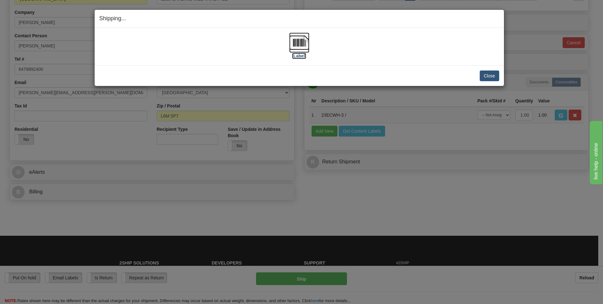
click at [301, 41] on img at bounding box center [299, 43] width 20 height 20
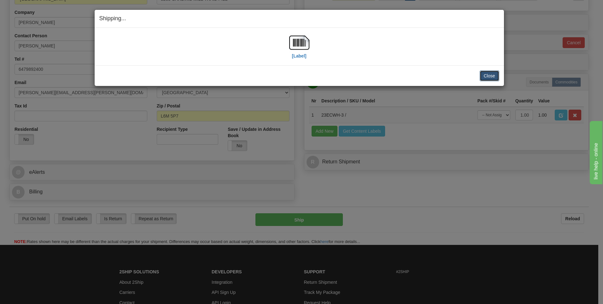
click at [497, 74] on button "Close" at bounding box center [490, 75] width 20 height 11
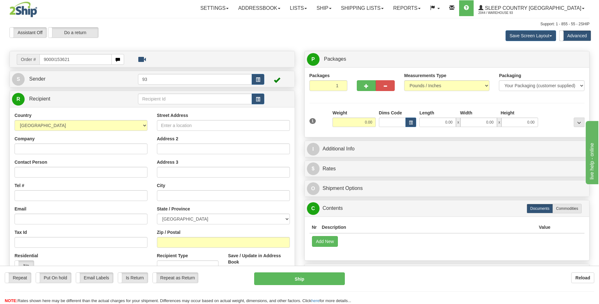
type input "9000I153621"
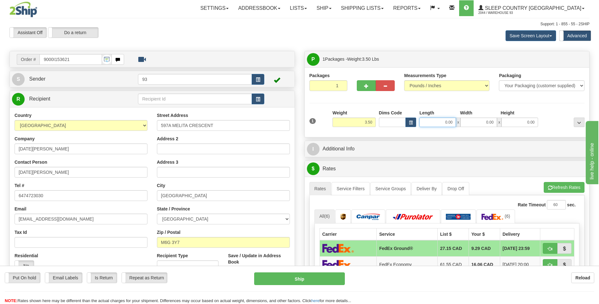
click at [433, 122] on input "0.00" at bounding box center [437, 121] width 37 height 9
type input "12.00"
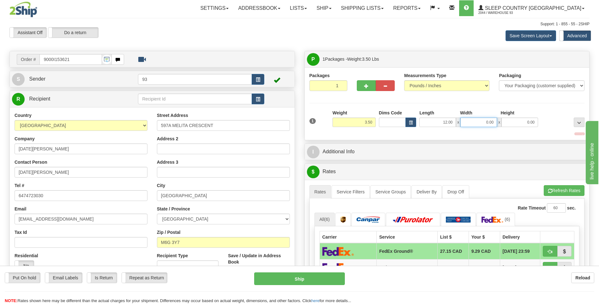
click at [485, 124] on input "0.00" at bounding box center [478, 121] width 37 height 9
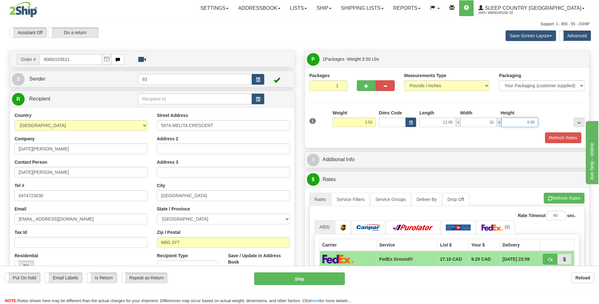
type input "10.00"
click at [520, 123] on input "0.00" at bounding box center [519, 121] width 37 height 9
type input "2.00"
click at [555, 135] on button "Refresh Rates" at bounding box center [563, 137] width 36 height 11
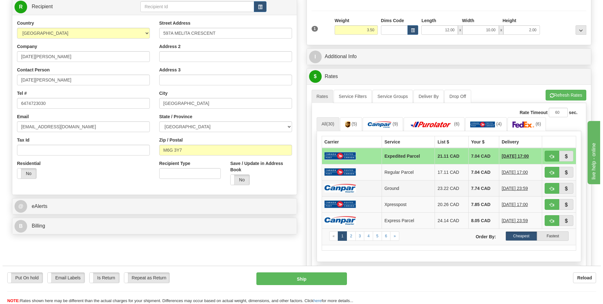
scroll to position [95, 0]
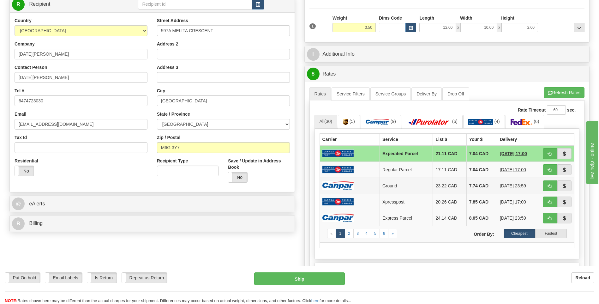
click at [344, 179] on td at bounding box center [349, 185] width 60 height 16
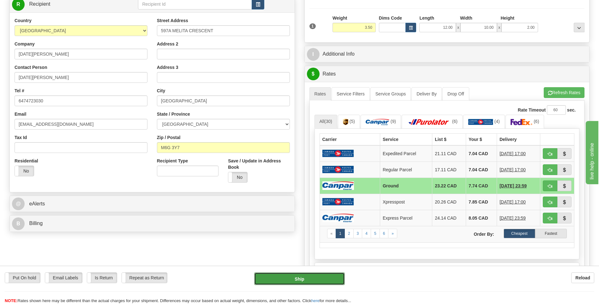
click at [322, 279] on button "Ship" at bounding box center [299, 278] width 90 height 13
type input "1"
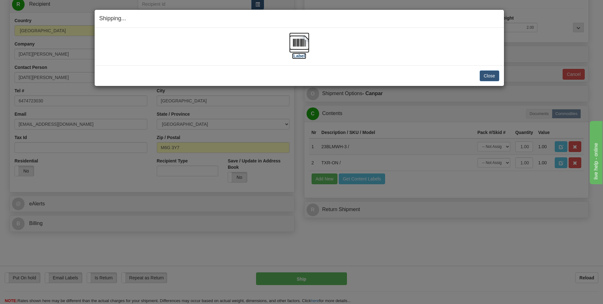
click at [300, 44] on img at bounding box center [299, 43] width 20 height 20
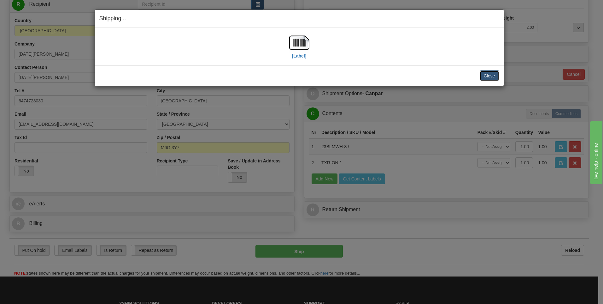
click at [485, 75] on button "Close" at bounding box center [490, 75] width 20 height 11
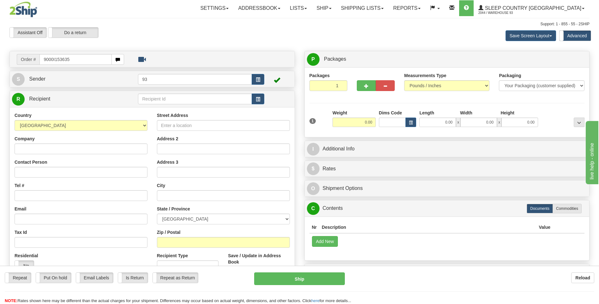
type input "9000I153635"
type input "9007I153644"
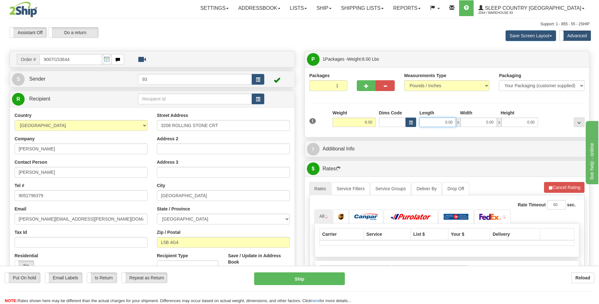
click at [439, 121] on input "0.00" at bounding box center [437, 121] width 37 height 9
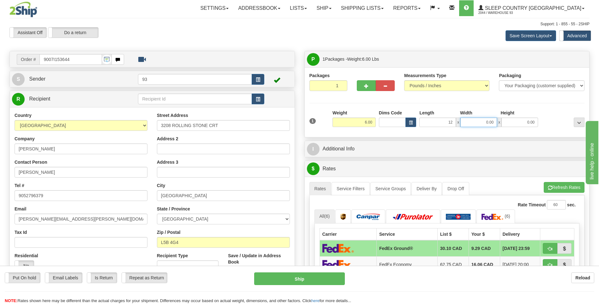
click at [482, 120] on input "0.00" at bounding box center [478, 121] width 37 height 9
type input "12.00"
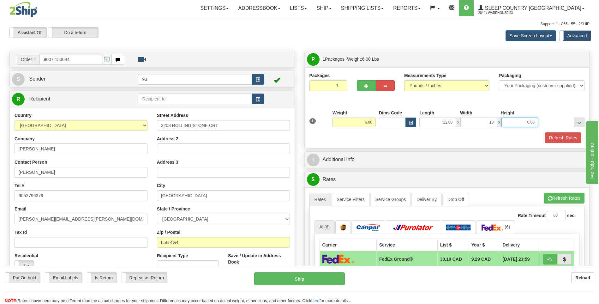
type input "10.00"
click at [526, 119] on input "0.00" at bounding box center [519, 121] width 37 height 9
type input "4.00"
click at [556, 135] on button "Refresh Rates" at bounding box center [563, 137] width 36 height 11
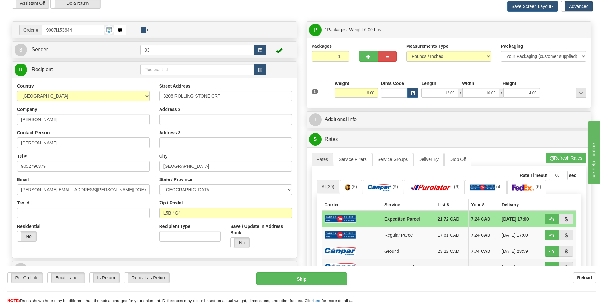
scroll to position [63, 0]
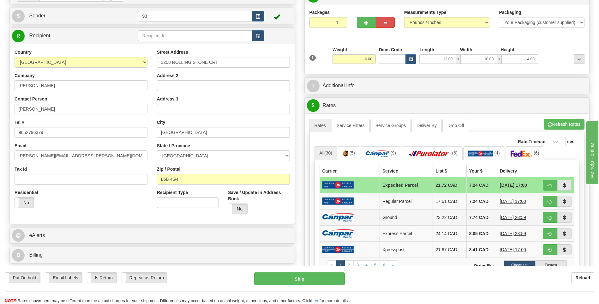
click at [346, 218] on img at bounding box center [338, 217] width 32 height 9
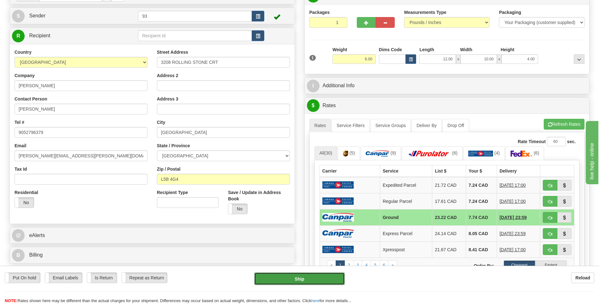
click at [322, 282] on button "Ship" at bounding box center [299, 278] width 90 height 13
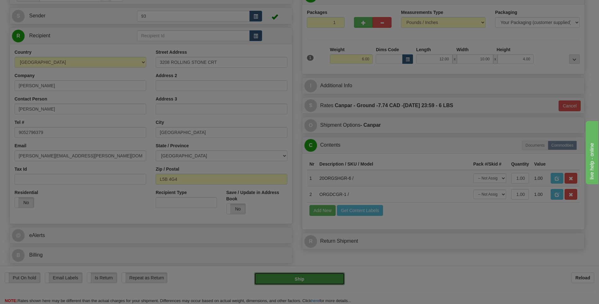
type input "1"
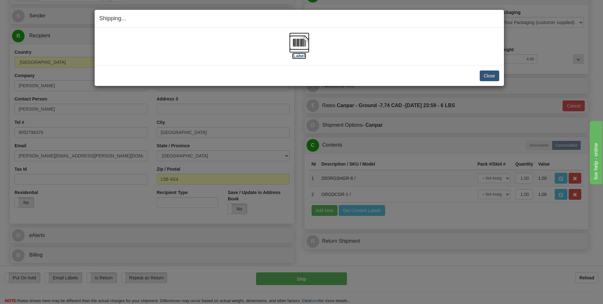
click at [297, 38] on img at bounding box center [299, 43] width 20 height 20
click at [493, 74] on button "Close" at bounding box center [490, 75] width 20 height 11
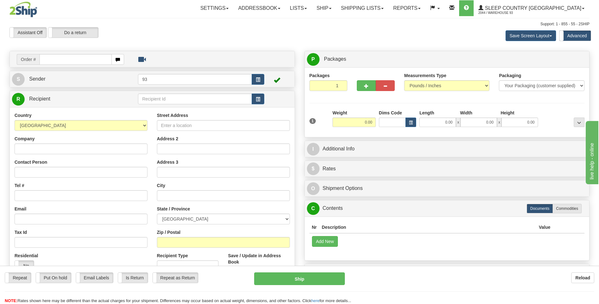
drag, startPoint x: 62, startPoint y: 61, endPoint x: 68, endPoint y: 65, distance: 7.4
click at [63, 61] on input "text" at bounding box center [75, 59] width 72 height 11
type input "9000I154114"
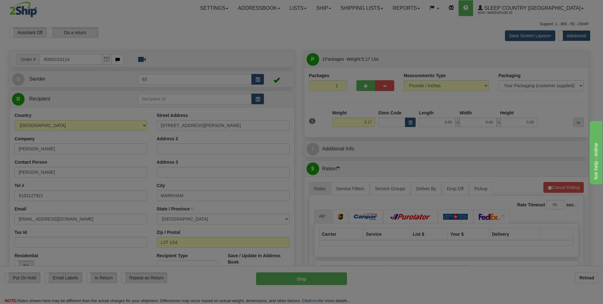
type input "[PERSON_NAME]"
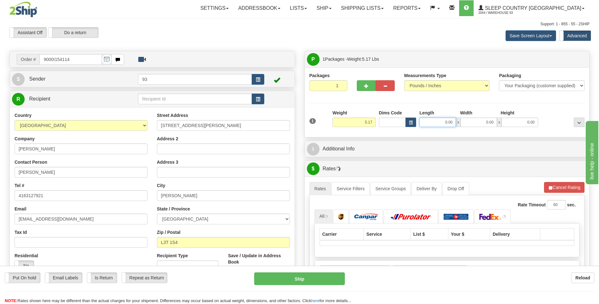
click at [444, 121] on input "0.00" at bounding box center [437, 121] width 37 height 9
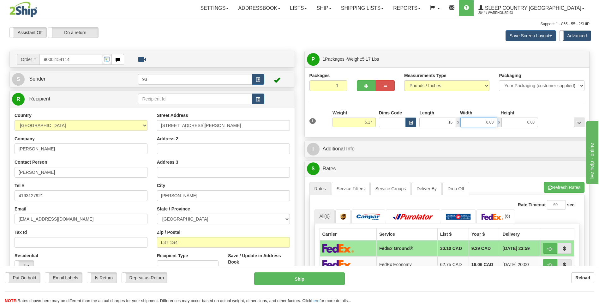
type input "16.00"
click at [478, 123] on input "0.00" at bounding box center [478, 121] width 37 height 9
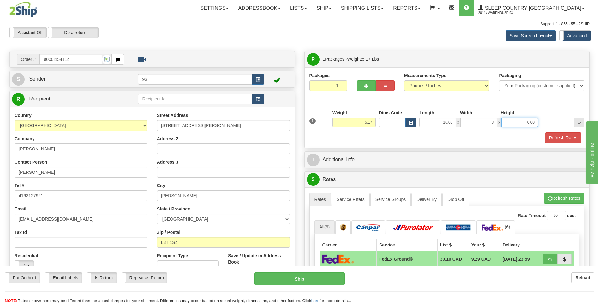
type input "8.00"
click at [525, 119] on input "0.00" at bounding box center [519, 121] width 37 height 9
type input "8.00"
click at [570, 135] on button "Refresh Rates" at bounding box center [563, 137] width 36 height 11
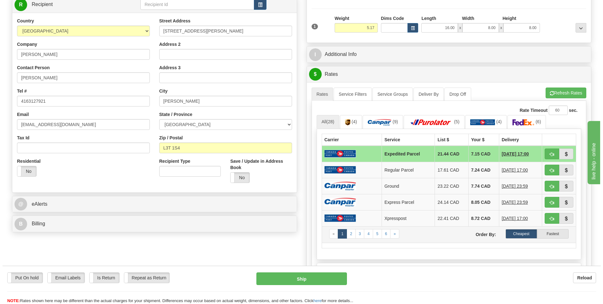
scroll to position [95, 0]
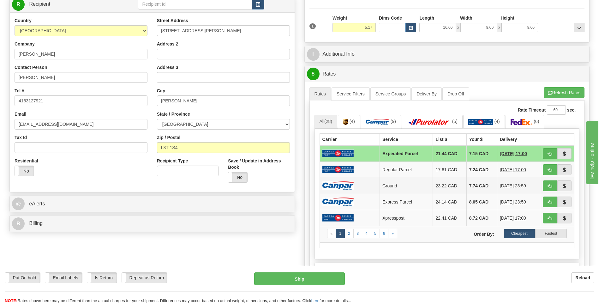
click at [337, 184] on img at bounding box center [338, 185] width 32 height 9
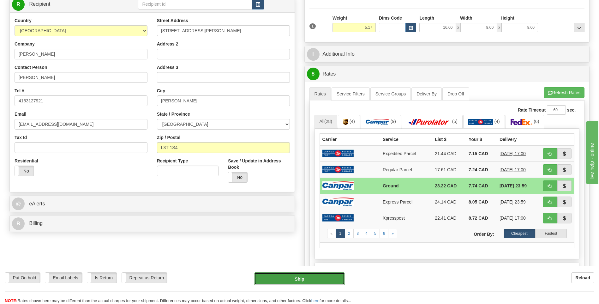
click at [322, 283] on button "Ship" at bounding box center [299, 278] width 90 height 13
type input "1"
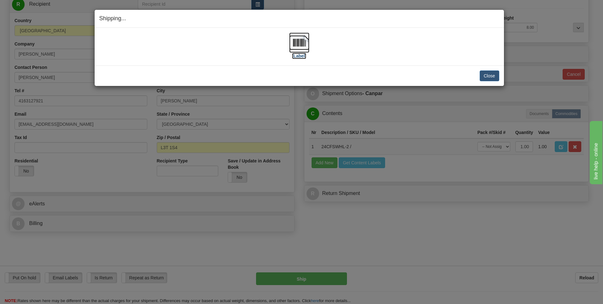
click at [305, 36] on img at bounding box center [299, 43] width 20 height 20
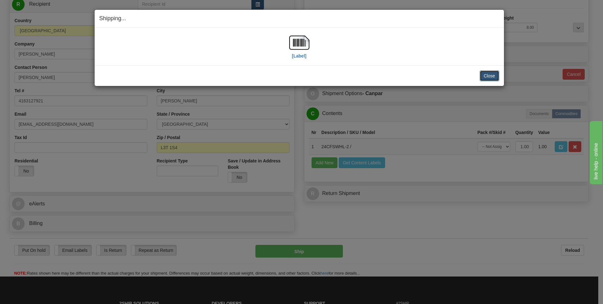
click at [485, 75] on button "Close" at bounding box center [490, 75] width 20 height 11
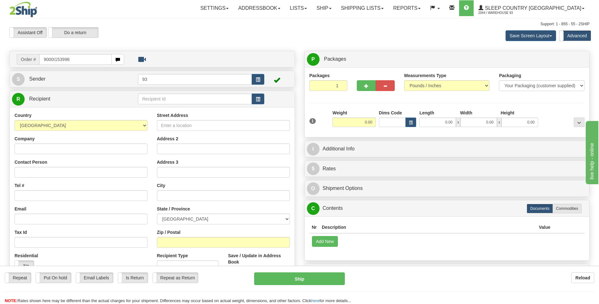
type input "9000I153998"
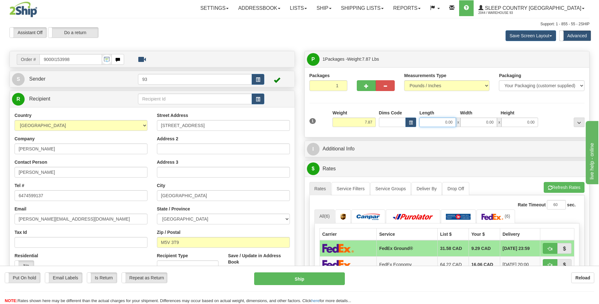
click at [440, 124] on input "0.00" at bounding box center [437, 121] width 37 height 9
click at [472, 123] on input "0.00" at bounding box center [478, 121] width 37 height 9
type input "12.00"
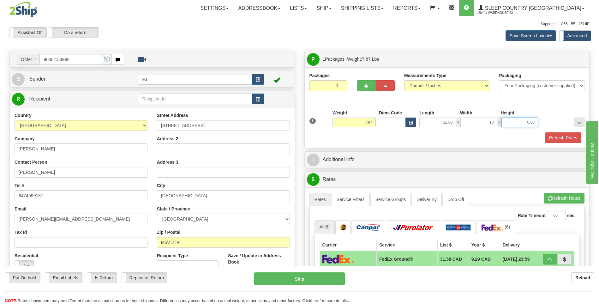
type input "10.00"
click at [522, 124] on input "0.00" at bounding box center [519, 121] width 37 height 9
type input "3.00"
click at [560, 137] on button "Refresh Rates" at bounding box center [563, 137] width 36 height 11
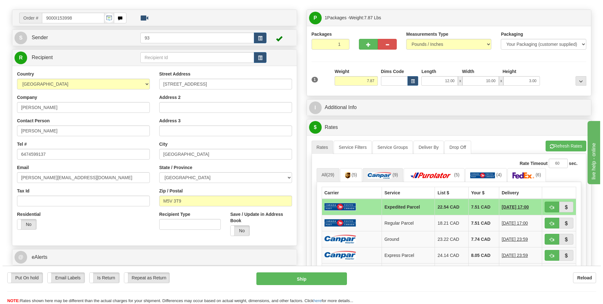
scroll to position [126, 0]
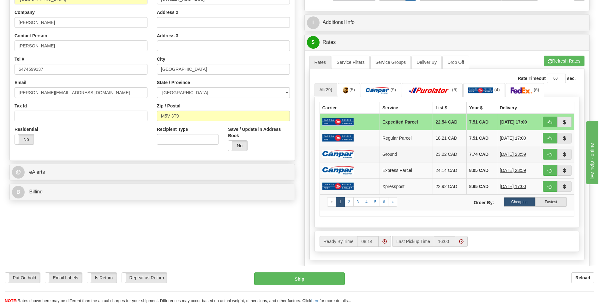
click at [342, 151] on img at bounding box center [338, 154] width 32 height 9
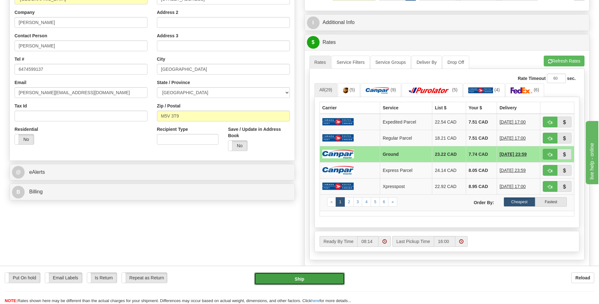
click at [318, 277] on button "Ship" at bounding box center [299, 278] width 90 height 13
type input "1"
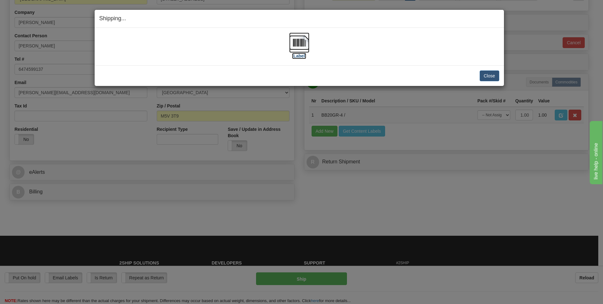
click at [300, 42] on img at bounding box center [299, 43] width 20 height 20
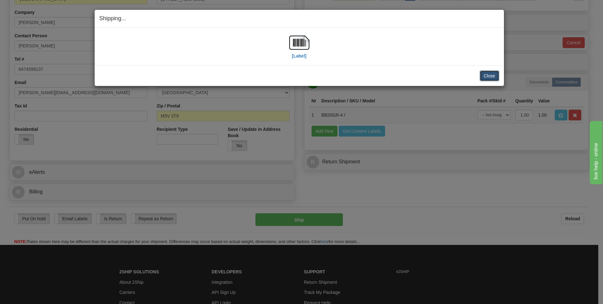
click at [491, 75] on button "Close" at bounding box center [490, 75] width 20 height 11
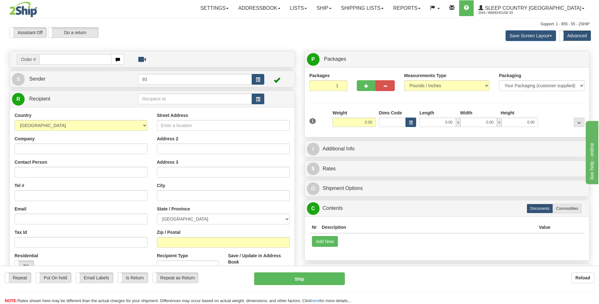
click at [69, 61] on input "text" at bounding box center [75, 59] width 72 height 11
type input "9000I154561"
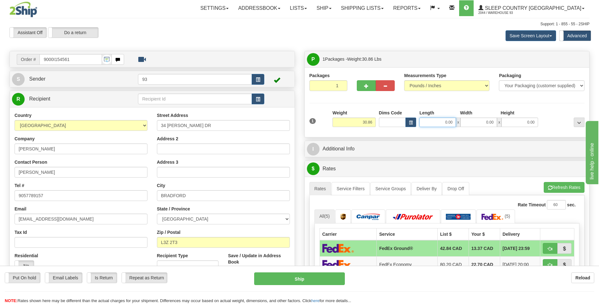
click at [432, 121] on input "0.00" at bounding box center [437, 121] width 37 height 9
type input "54.00"
click at [481, 124] on input "0.00" at bounding box center [478, 121] width 37 height 9
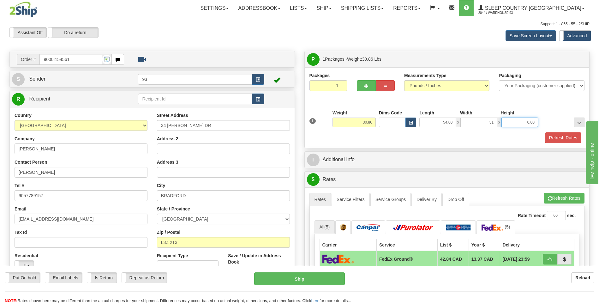
type input "31.00"
click at [512, 123] on input "0.00" at bounding box center [519, 121] width 37 height 9
type input "5.00"
click at [554, 137] on button "Refresh Rates" at bounding box center [563, 137] width 36 height 11
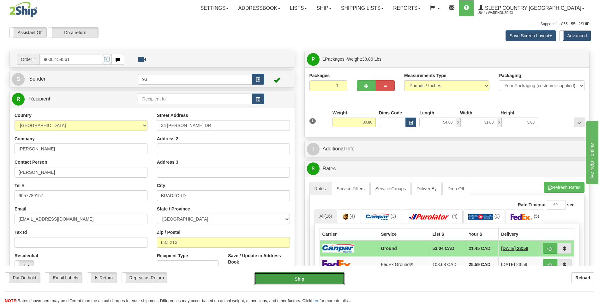
click at [326, 278] on button "Ship" at bounding box center [299, 278] width 90 height 13
type input "1"
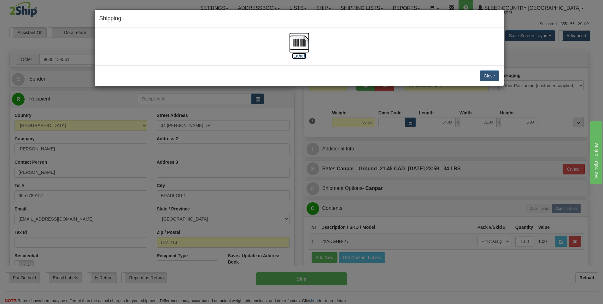
click at [299, 44] on img at bounding box center [299, 43] width 20 height 20
click at [490, 73] on button "Close" at bounding box center [490, 75] width 20 height 11
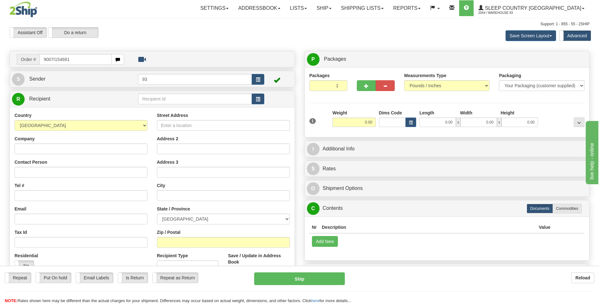
type input "9007I154681"
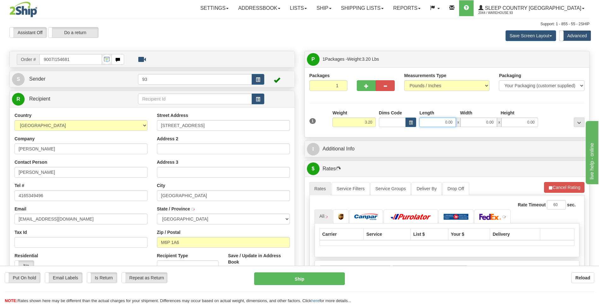
click at [427, 121] on input "0.00" at bounding box center [437, 121] width 37 height 9
type input "12.00"
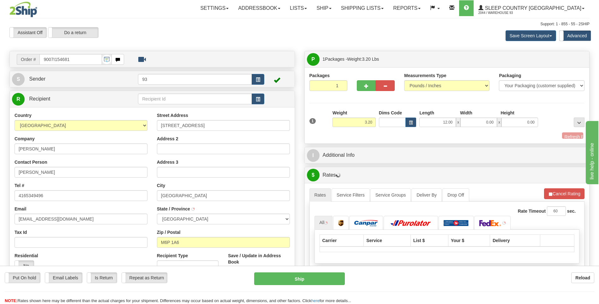
click at [469, 117] on div "Width" at bounding box center [478, 113] width 41 height 8
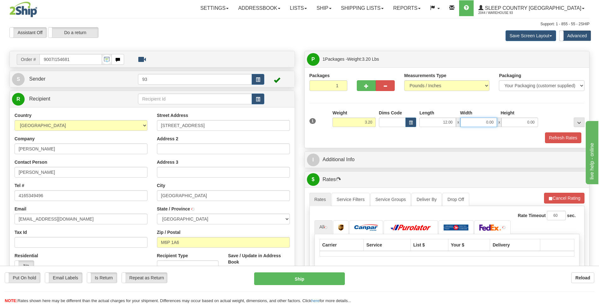
click at [479, 117] on input "0.00" at bounding box center [478, 121] width 37 height 9
click at [513, 122] on input "0.00" at bounding box center [519, 121] width 37 height 9
type input "10.00"
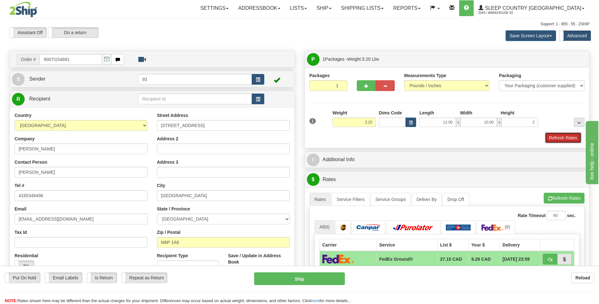
type input "2.00"
click at [558, 141] on button "Refresh Rates" at bounding box center [563, 137] width 36 height 11
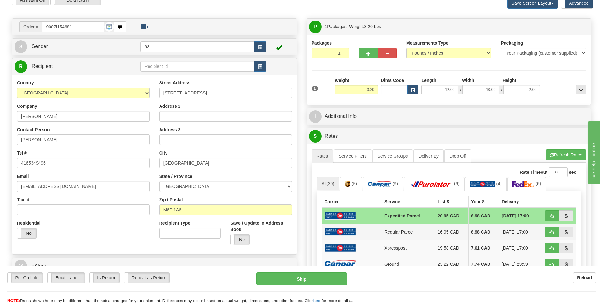
scroll to position [95, 0]
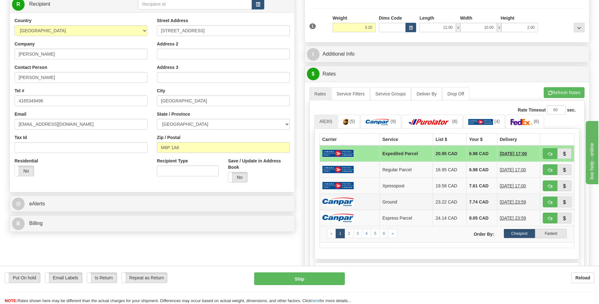
click at [350, 201] on img at bounding box center [338, 201] width 32 height 9
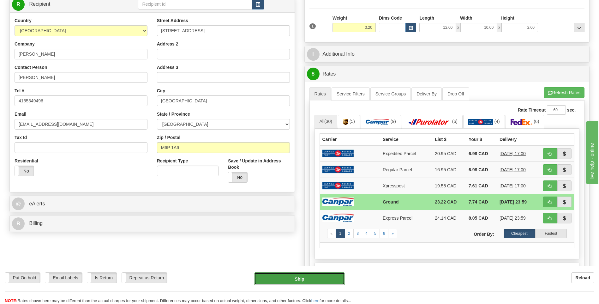
click at [320, 280] on button "Ship" at bounding box center [299, 278] width 90 height 13
type input "1"
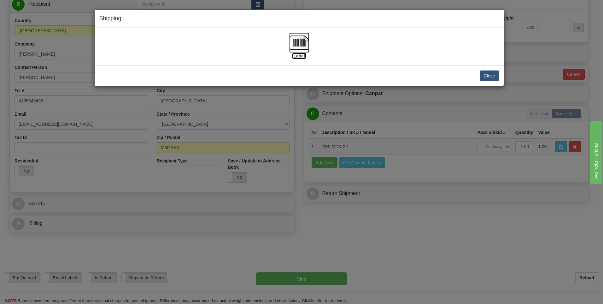
click at [304, 45] on img at bounding box center [299, 43] width 20 height 20
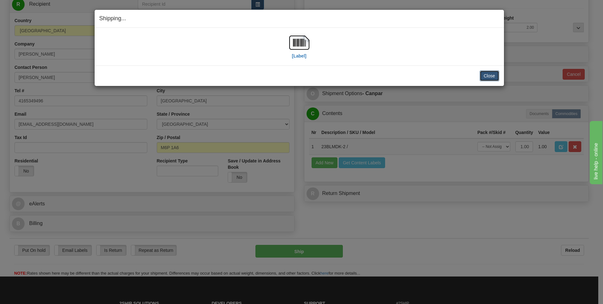
click at [487, 76] on button "Close" at bounding box center [490, 75] width 20 height 11
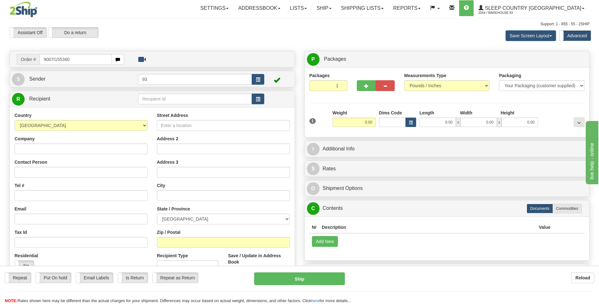
type input "9007I155360"
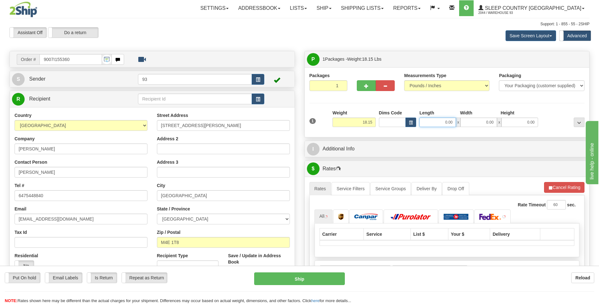
click at [430, 123] on input "0.00" at bounding box center [437, 121] width 37 height 9
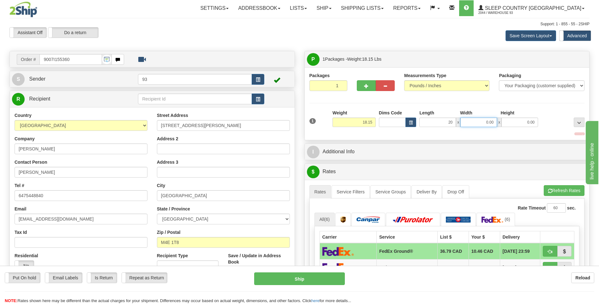
type input "20.00"
click at [477, 124] on input "0.00" at bounding box center [478, 121] width 37 height 9
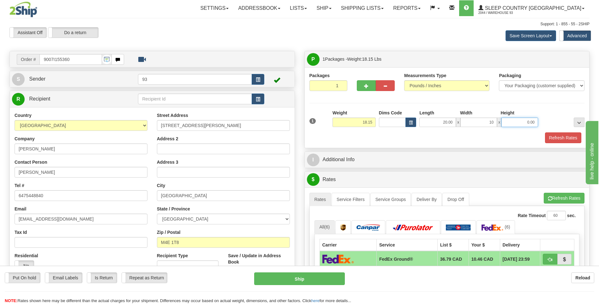
type input "10.00"
click at [535, 122] on input "0.00" at bounding box center [519, 121] width 37 height 9
type input "10.00"
click at [570, 138] on button "Refresh Rates" at bounding box center [563, 137] width 36 height 11
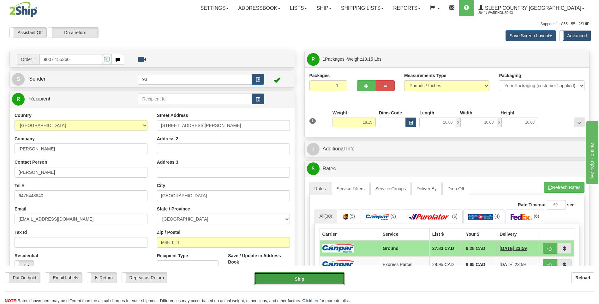
click at [331, 284] on button "Ship" at bounding box center [299, 278] width 90 height 13
type input "1"
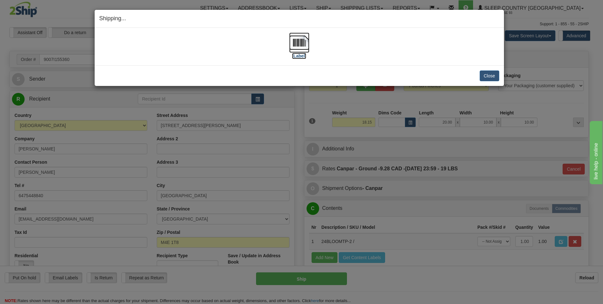
click at [301, 40] on img at bounding box center [299, 43] width 20 height 20
click at [485, 77] on button "Close" at bounding box center [490, 75] width 20 height 11
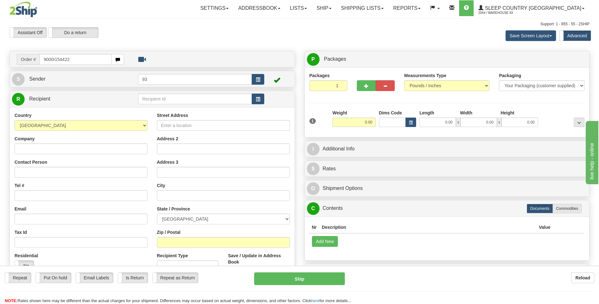
type input "9000I154422"
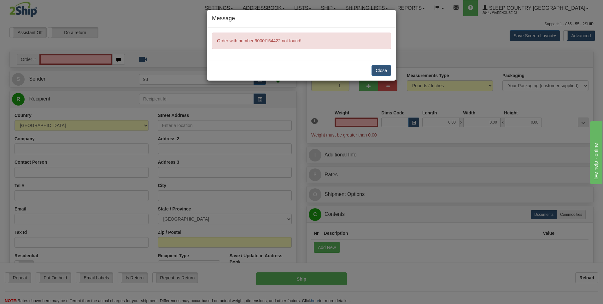
type input "0.00"
click at [383, 67] on button "Close" at bounding box center [382, 70] width 20 height 11
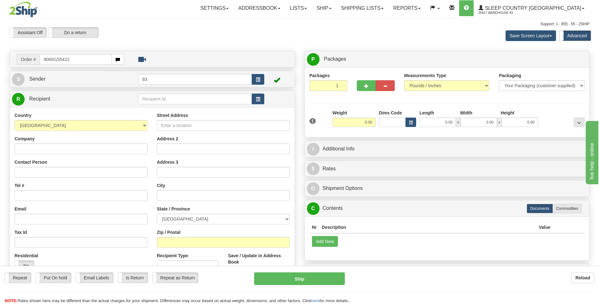
type input "9000I155422"
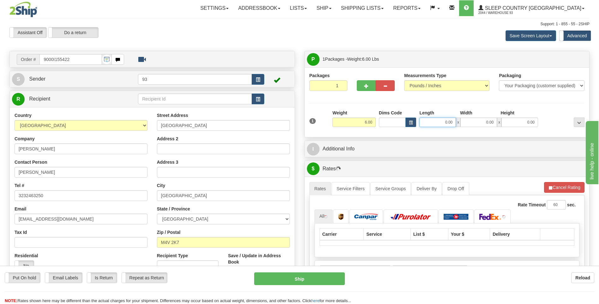
click at [430, 123] on input "0.00" at bounding box center [437, 121] width 37 height 9
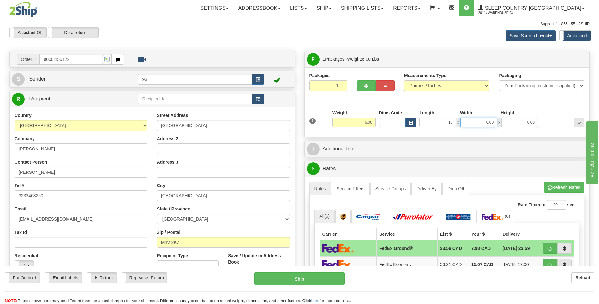
click at [476, 123] on input "0.00" at bounding box center [478, 121] width 37 height 9
type input "16.00"
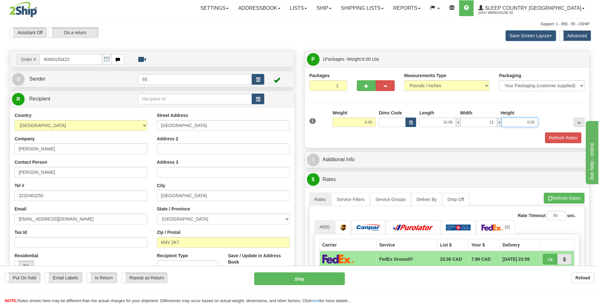
type input "12.00"
drag, startPoint x: 523, startPoint y: 125, endPoint x: 514, endPoint y: 141, distance: 18.3
click at [519, 134] on div "1 Weight 6.00 Dims Code x" at bounding box center [446, 125] width 275 height 33
click at [535, 122] on input "60.00" at bounding box center [519, 121] width 37 height 9
type input "6"
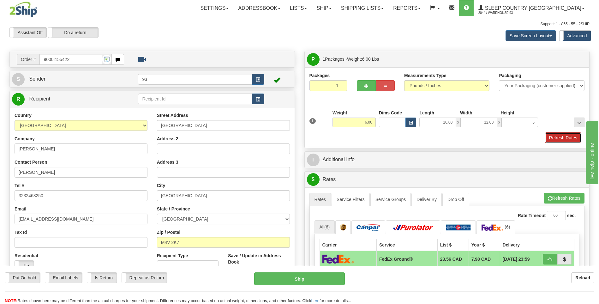
type input "6.00"
click at [563, 137] on button "Refresh Rates" at bounding box center [563, 137] width 36 height 11
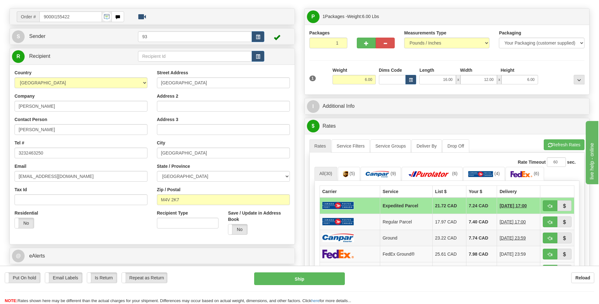
scroll to position [126, 0]
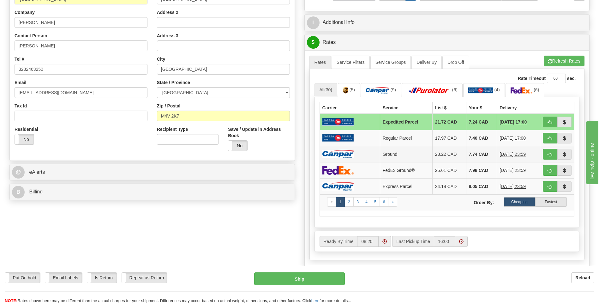
click at [332, 148] on td at bounding box center [349, 154] width 60 height 16
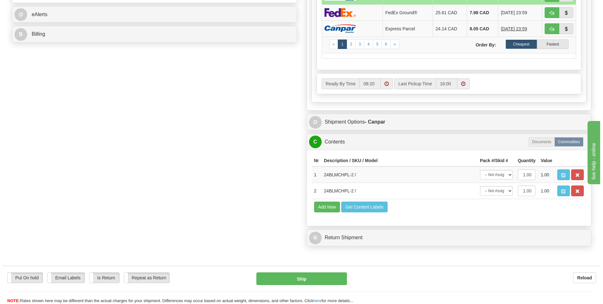
scroll to position [284, 0]
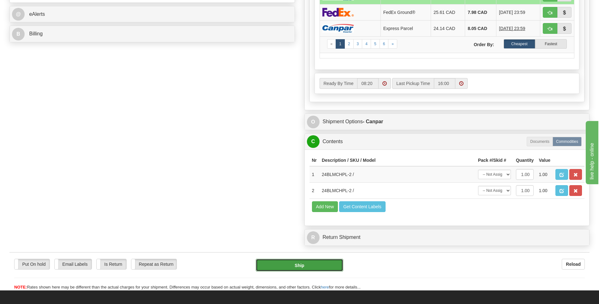
click at [331, 268] on button "Ship" at bounding box center [299, 264] width 87 height 13
type input "1"
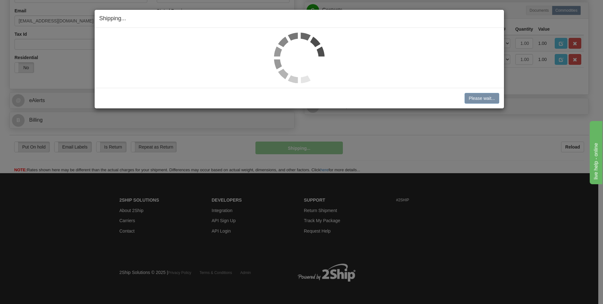
scroll to position [198, 0]
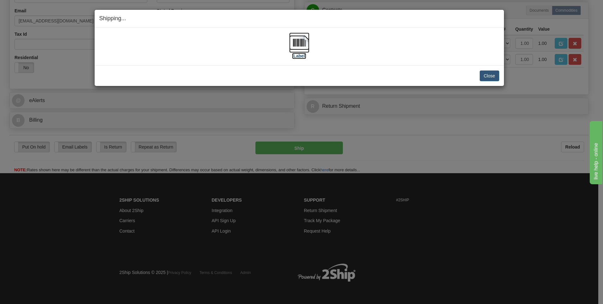
click at [305, 43] on img at bounding box center [299, 43] width 20 height 20
click at [486, 74] on button "Close" at bounding box center [490, 75] width 20 height 11
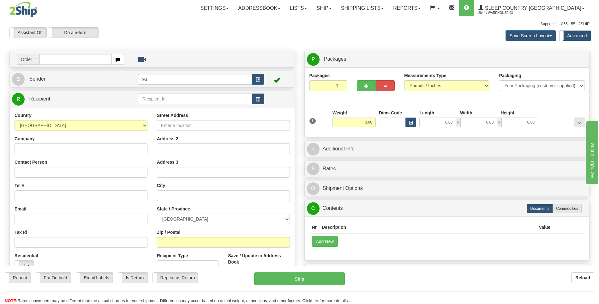
click at [61, 59] on input "text" at bounding box center [75, 59] width 72 height 11
type input "9000I154424"
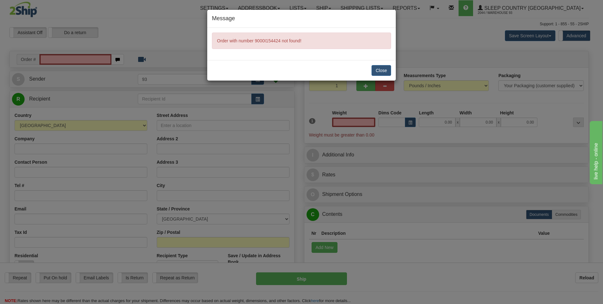
type input "0.00"
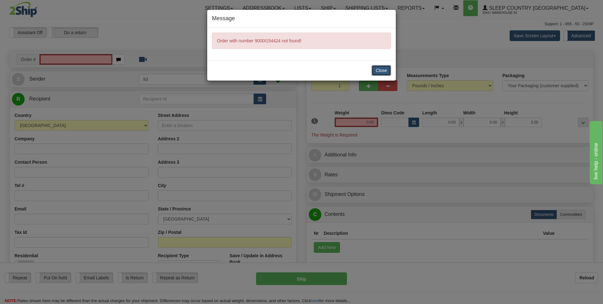
click at [380, 68] on button "Close" at bounding box center [382, 70] width 20 height 11
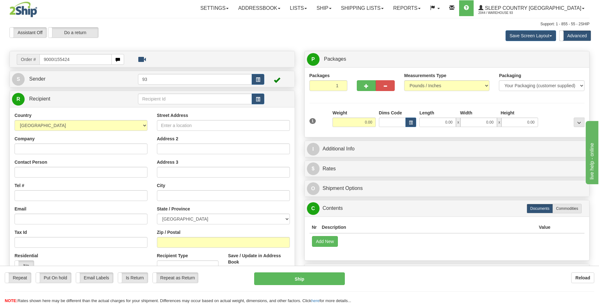
type input "9000I155424"
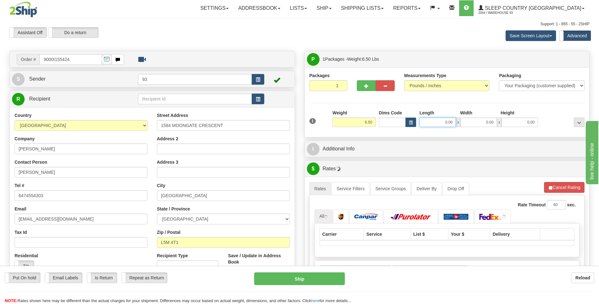
click at [429, 121] on input "0.00" at bounding box center [437, 121] width 37 height 9
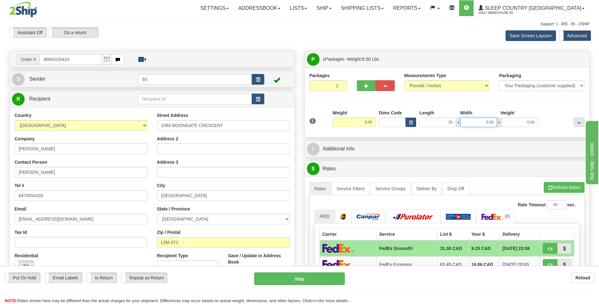
click at [481, 122] on input "0.00" at bounding box center [478, 121] width 37 height 9
type input "20.00"
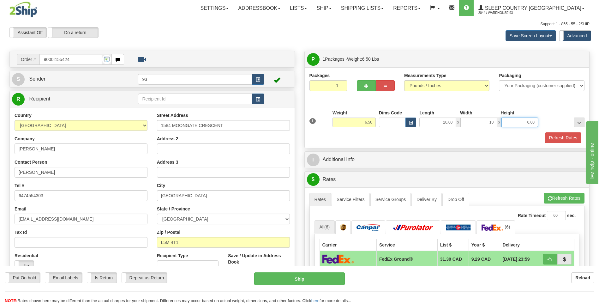
click at [520, 122] on input "0.00" at bounding box center [519, 121] width 37 height 9
type input "10.00"
click at [565, 134] on button "Refresh Rates" at bounding box center [563, 137] width 36 height 11
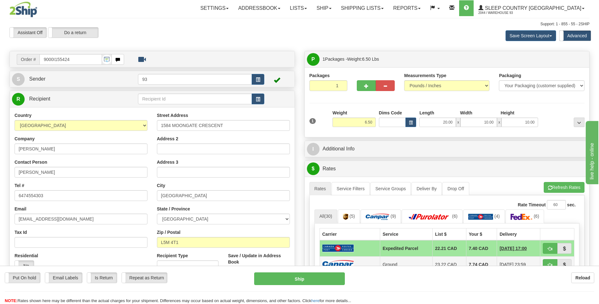
click at [359, 257] on td at bounding box center [349, 264] width 60 height 16
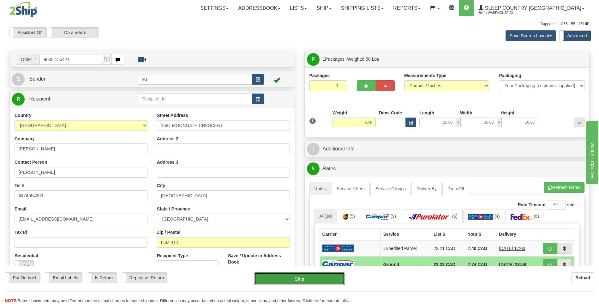
click at [323, 280] on button "Ship" at bounding box center [299, 278] width 90 height 13
type input "1"
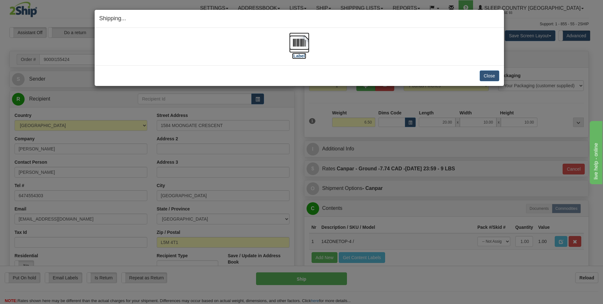
click at [300, 44] on img at bounding box center [299, 43] width 20 height 20
click at [488, 78] on button "Close" at bounding box center [490, 75] width 20 height 11
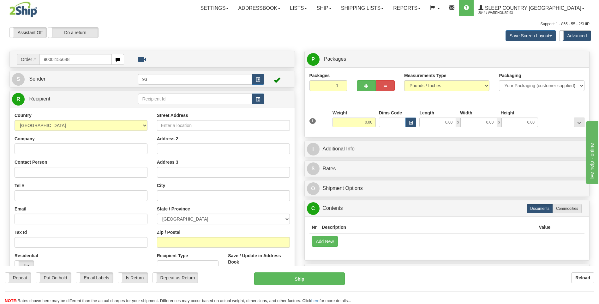
type input "9000I155648"
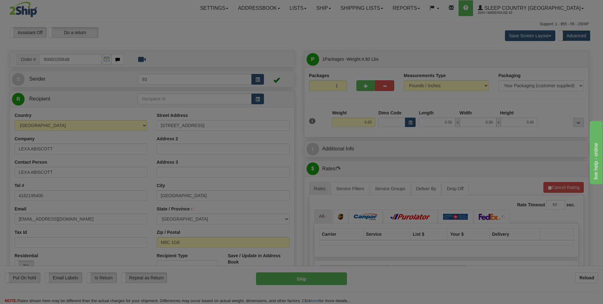
type input "YORK"
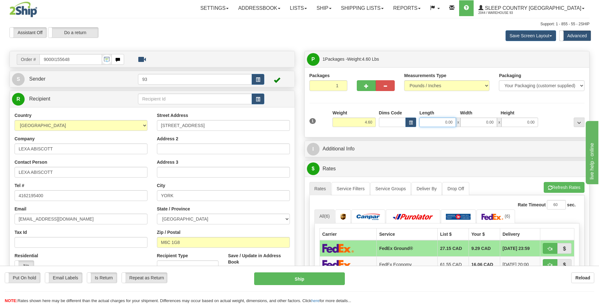
click at [441, 122] on input "0.00" at bounding box center [437, 121] width 37 height 9
type input "26.00"
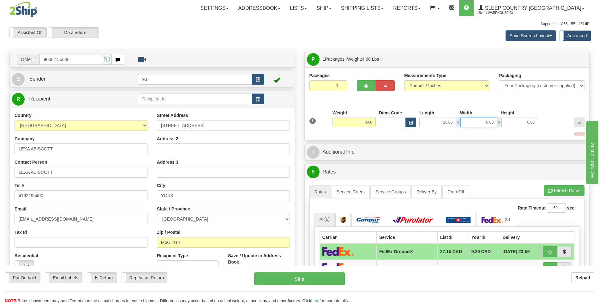
click at [480, 120] on input "0.00" at bounding box center [478, 121] width 37 height 9
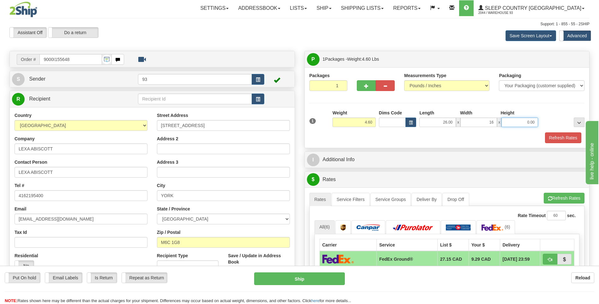
click at [523, 125] on input "0.00" at bounding box center [519, 121] width 37 height 9
type input "16.00"
type input "6.00"
click at [566, 140] on button "Refresh Rates" at bounding box center [563, 137] width 36 height 11
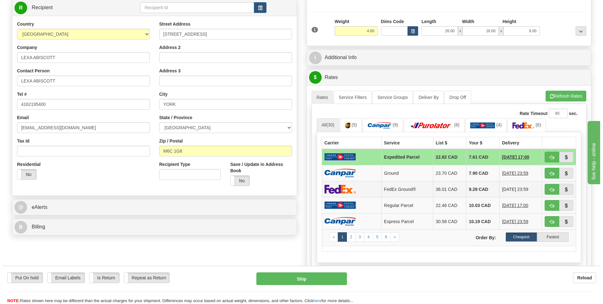
scroll to position [95, 0]
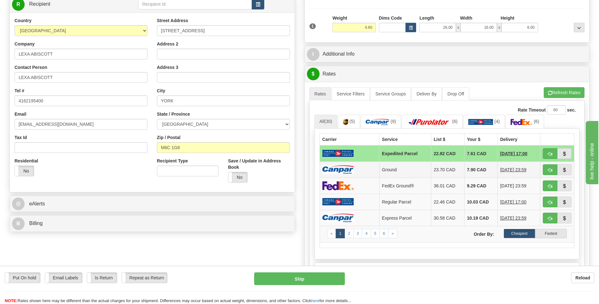
click at [349, 164] on td at bounding box center [349, 169] width 60 height 16
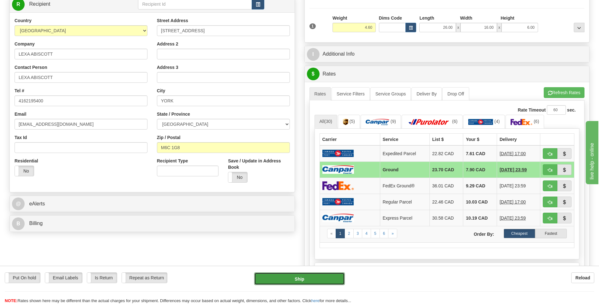
click at [333, 276] on button "Ship" at bounding box center [299, 278] width 90 height 13
type input "1"
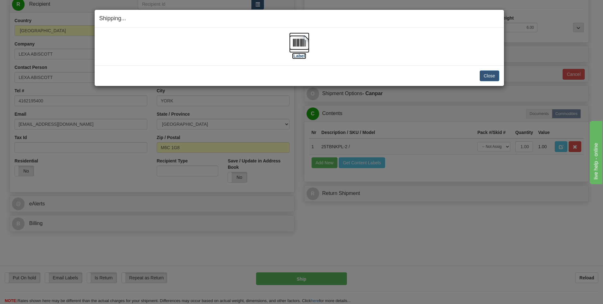
click at [294, 46] on img at bounding box center [299, 43] width 20 height 20
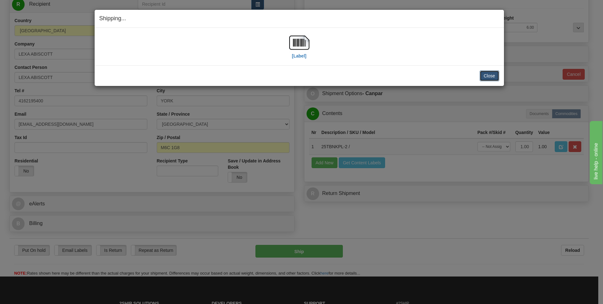
click at [488, 73] on button "Close" at bounding box center [490, 75] width 20 height 11
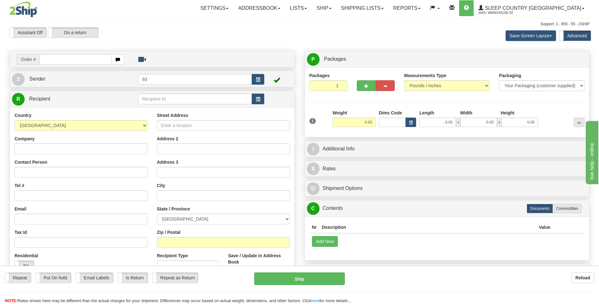
click at [47, 58] on input "text" at bounding box center [75, 59] width 72 height 11
type input "9000I155774"
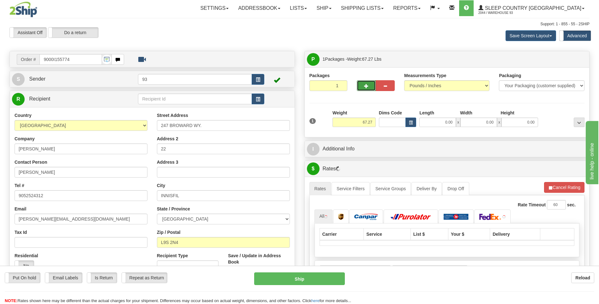
click at [364, 85] on span "button" at bounding box center [366, 86] width 4 height 4
type input "2"
click at [576, 58] on span "Package Level" at bounding box center [570, 59] width 25 height 4
radio input "true"
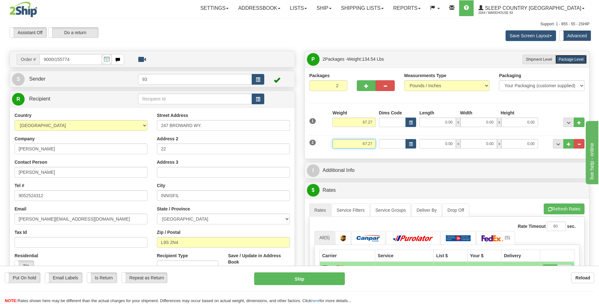
click at [372, 143] on input "67.27" at bounding box center [353, 143] width 43 height 9
type input "6"
type input "3.00"
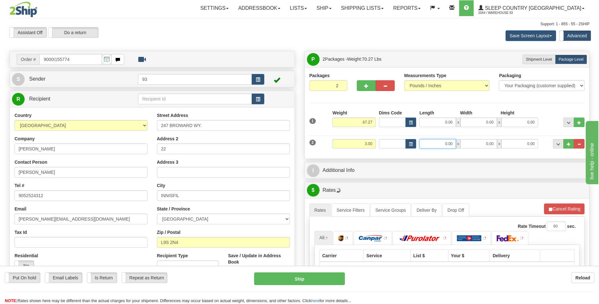
click at [447, 146] on input "0.00" at bounding box center [437, 143] width 37 height 9
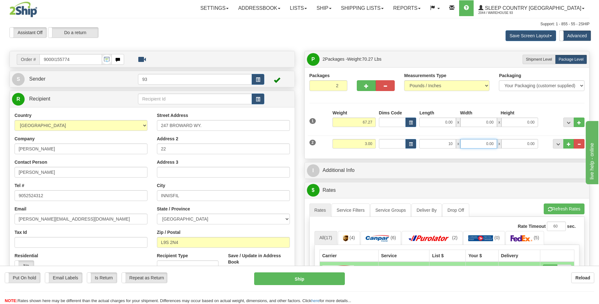
click at [494, 144] on input "0.00" at bounding box center [478, 143] width 37 height 9
type input "10.00"
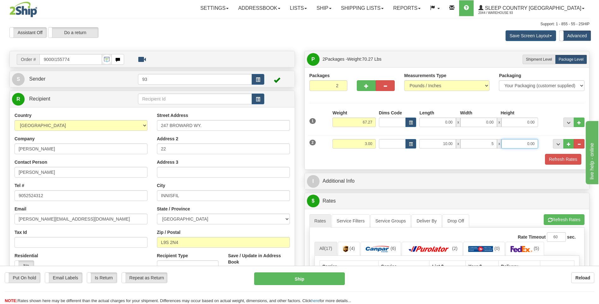
type input "5.00"
click at [531, 144] on input "0.00" at bounding box center [519, 143] width 37 height 9
type input "5.00"
click at [367, 120] on input "67.27" at bounding box center [353, 121] width 43 height 9
type input "64.27"
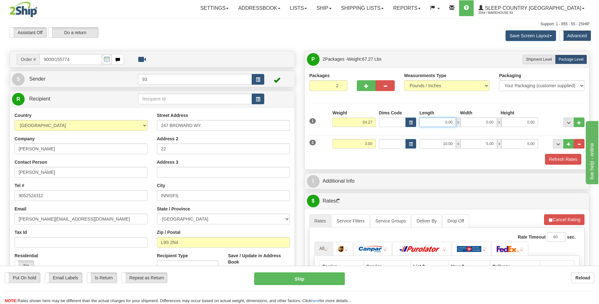
click at [437, 121] on input "0.00" at bounding box center [437, 121] width 37 height 9
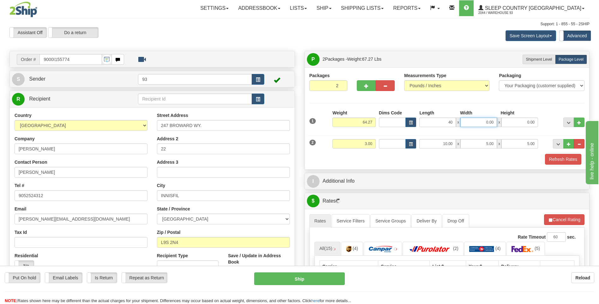
type input "40.00"
click at [478, 124] on input "0.00" at bounding box center [478, 121] width 37 height 9
type input "20.00"
click at [523, 123] on input "0.00" at bounding box center [519, 121] width 37 height 9
type input "20.00"
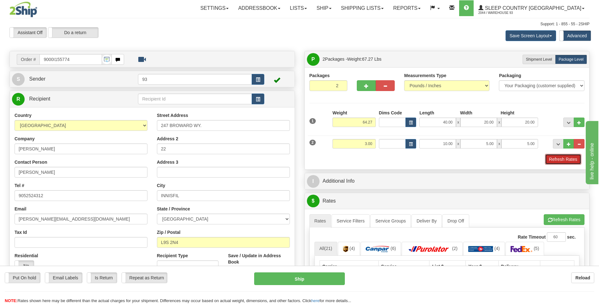
click at [552, 161] on button "Refresh Rates" at bounding box center [563, 159] width 36 height 11
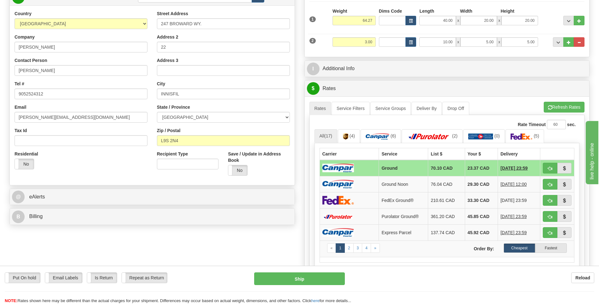
scroll to position [126, 0]
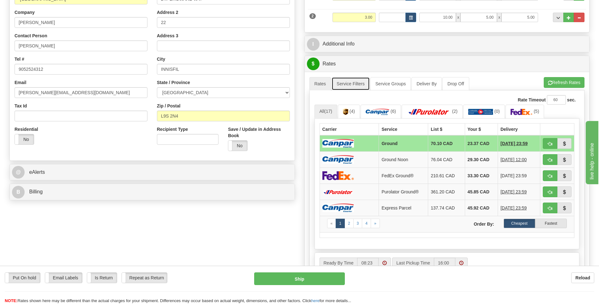
click at [364, 82] on link "Service Filters" at bounding box center [350, 83] width 38 height 13
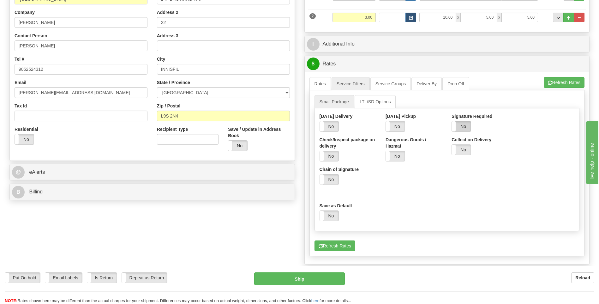
click at [459, 123] on label "No" at bounding box center [461, 126] width 19 height 10
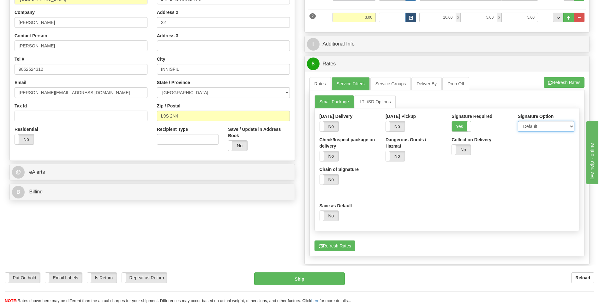
click at [533, 127] on select "Default Adult Direct Indirect No Signature Required" at bounding box center [546, 126] width 56 height 11
select select "1"
click at [518, 121] on select "Default Adult Direct Indirect No Signature Required" at bounding box center [546, 126] width 56 height 11
click at [323, 85] on link "Rates" at bounding box center [320, 83] width 22 height 13
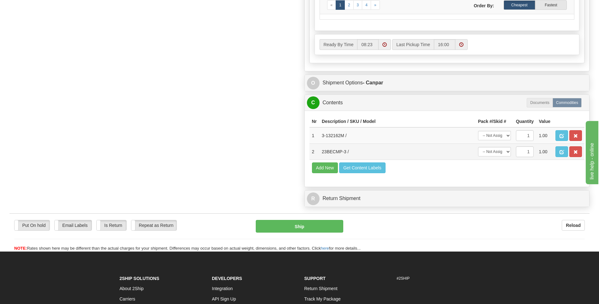
scroll to position [347, 0]
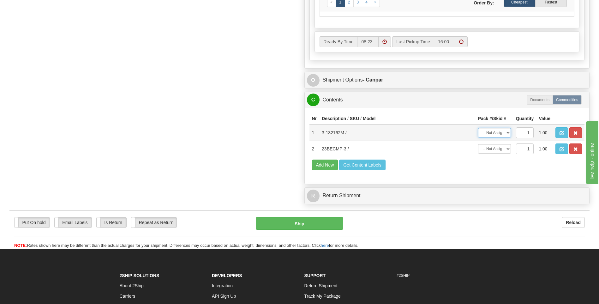
click at [490, 131] on select "-- Not Assigned -- Package 1 Package 2" at bounding box center [494, 132] width 33 height 9
select select "0"
click at [478, 128] on select "-- Not Assigned -- Package 1 Package 2" at bounding box center [494, 132] width 33 height 9
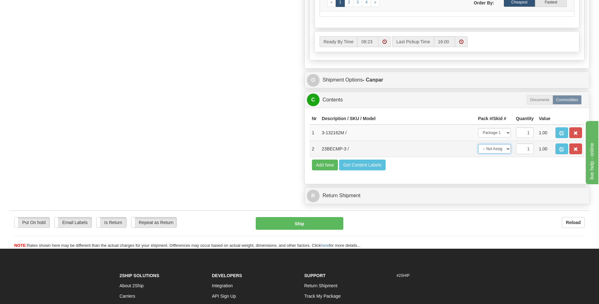
click at [489, 152] on select "-- Not Assigned -- Package 1 Package 2" at bounding box center [494, 148] width 33 height 9
select select "1"
click at [478, 144] on select "-- Not Assigned -- Package 1 Package 2" at bounding box center [494, 148] width 33 height 9
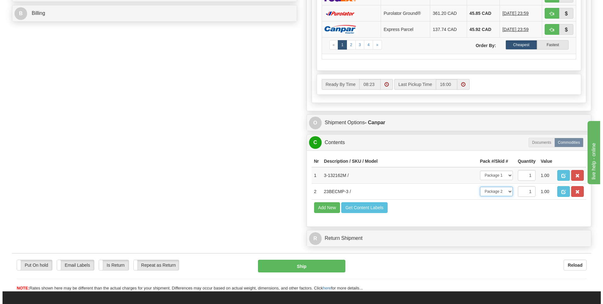
scroll to position [316, 0]
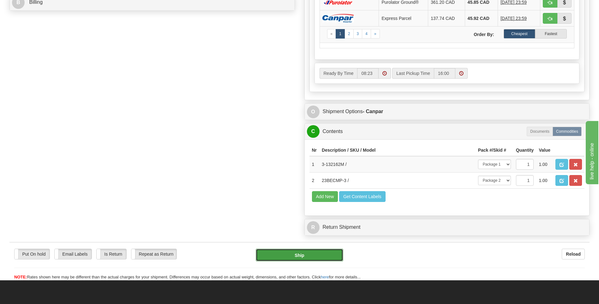
click at [323, 253] on button "Ship" at bounding box center [299, 254] width 87 height 13
type input "1"
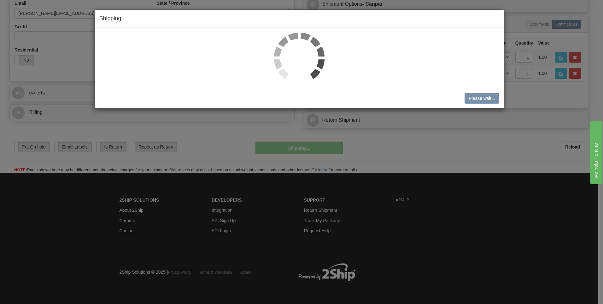
scroll to position [205, 0]
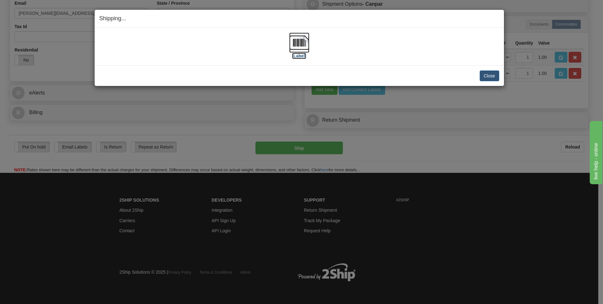
click at [291, 39] on img at bounding box center [299, 43] width 20 height 20
click at [496, 76] on button "Close" at bounding box center [490, 75] width 20 height 11
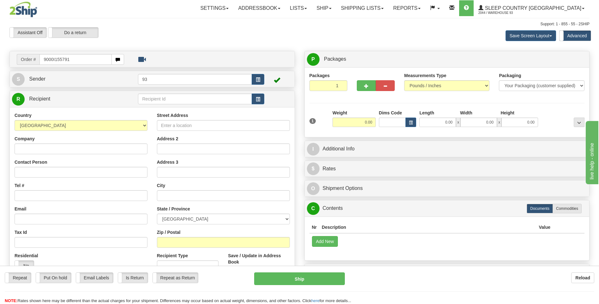
type input "9000I155791"
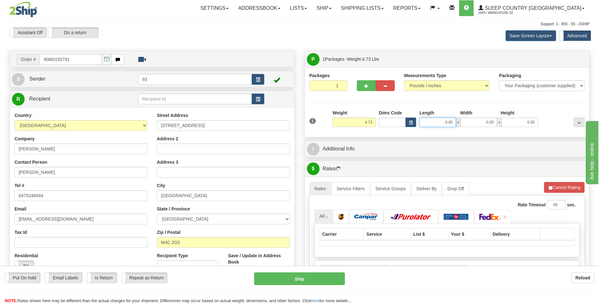
click at [427, 121] on input "0.00" at bounding box center [437, 121] width 37 height 9
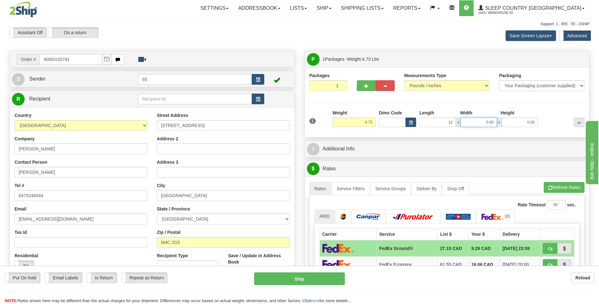
click at [475, 124] on input "0.00" at bounding box center [478, 121] width 37 height 9
type input "12.00"
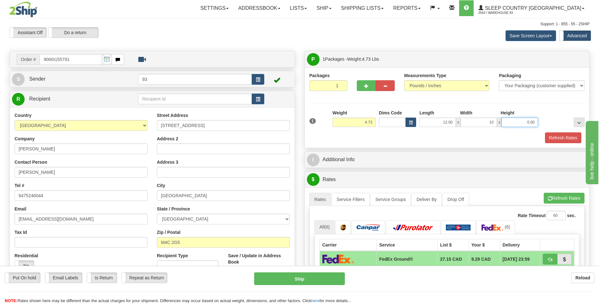
click at [528, 119] on input "0.00" at bounding box center [519, 121] width 37 height 9
type input "10.00"
type input "4.00"
click at [572, 136] on button "Refresh Rates" at bounding box center [563, 137] width 36 height 11
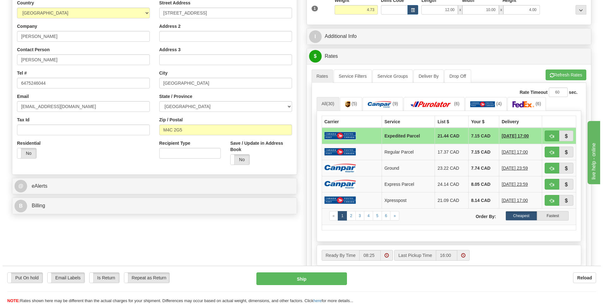
scroll to position [158, 0]
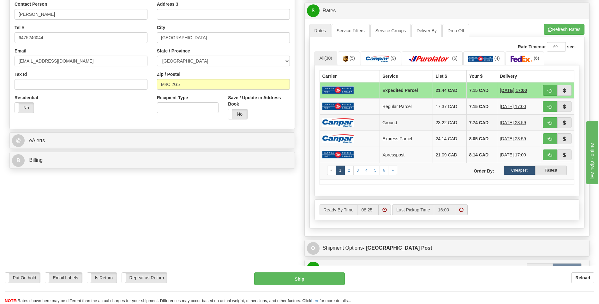
click at [343, 121] on img at bounding box center [338, 122] width 32 height 9
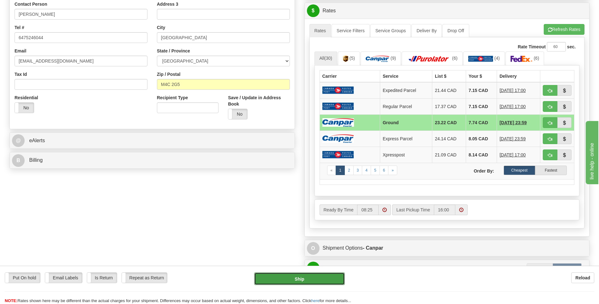
click at [329, 278] on button "Ship" at bounding box center [299, 278] width 90 height 13
type input "1"
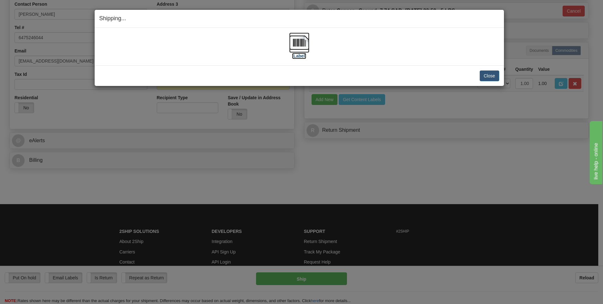
click at [301, 45] on img at bounding box center [299, 43] width 20 height 20
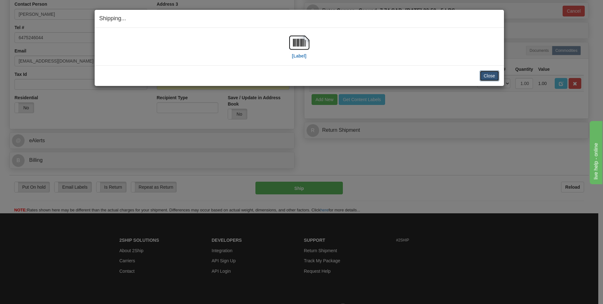
click at [482, 73] on button "Close" at bounding box center [490, 75] width 20 height 11
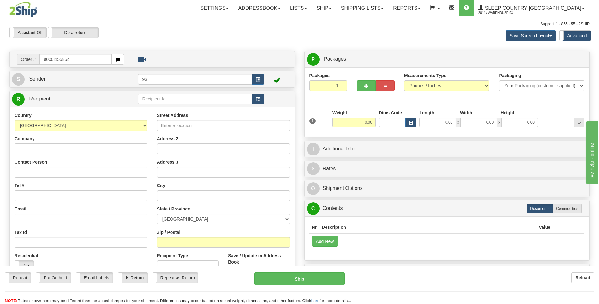
type input "9000I155854"
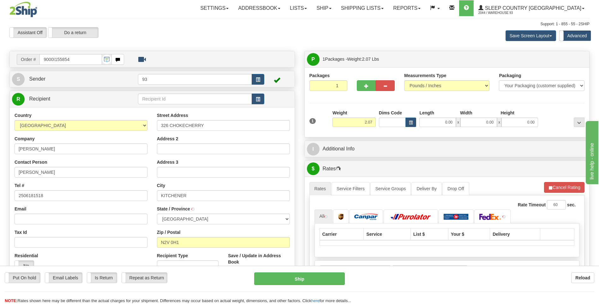
type input "WATERLOO"
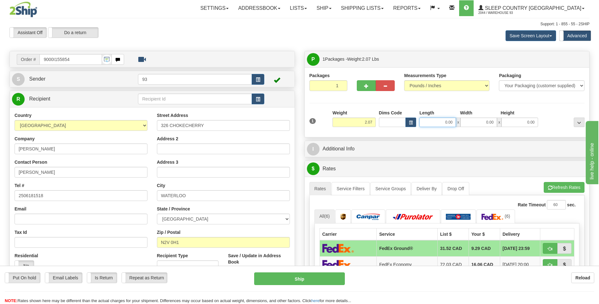
click at [437, 122] on input "0.00" at bounding box center [437, 121] width 37 height 9
type input "12.00"
click at [477, 120] on input "0.00" at bounding box center [478, 121] width 37 height 9
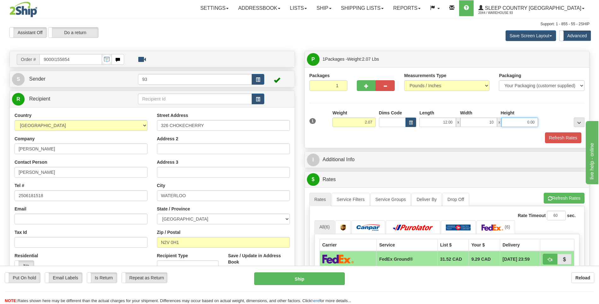
type input "10.00"
click at [524, 126] on input "0.00" at bounding box center [519, 121] width 37 height 9
type input "3.00"
click at [569, 140] on button "Refresh Rates" at bounding box center [563, 137] width 36 height 11
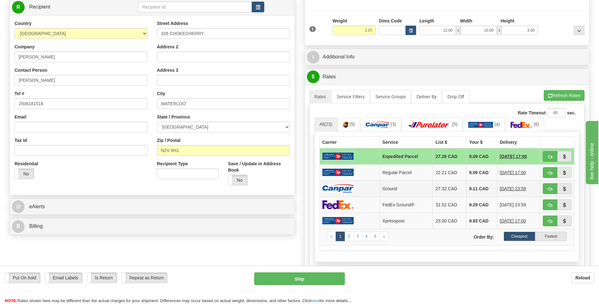
scroll to position [95, 0]
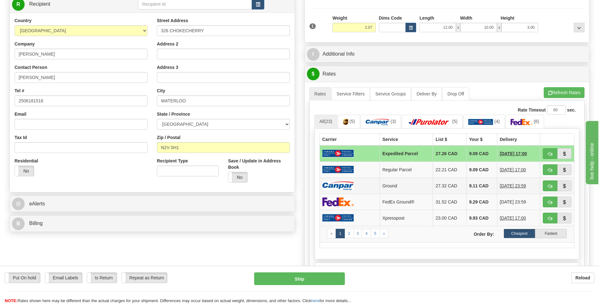
click at [336, 183] on img at bounding box center [338, 185] width 32 height 9
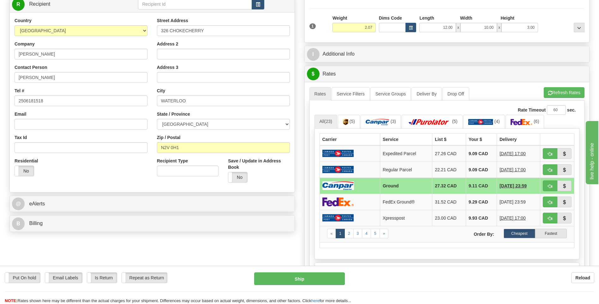
click at [337, 182] on img at bounding box center [338, 185] width 32 height 9
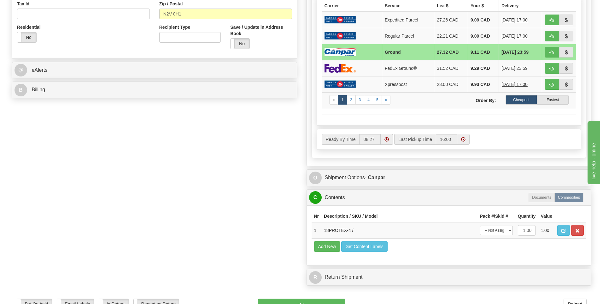
scroll to position [284, 0]
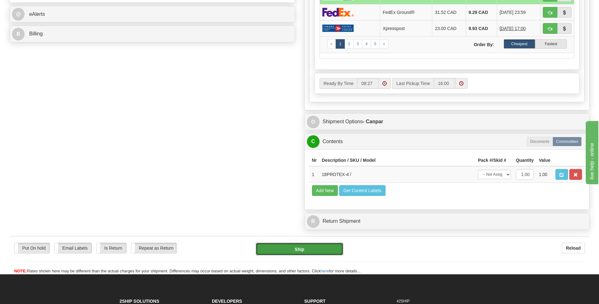
click at [324, 251] on button "Ship" at bounding box center [299, 248] width 87 height 13
type input "1"
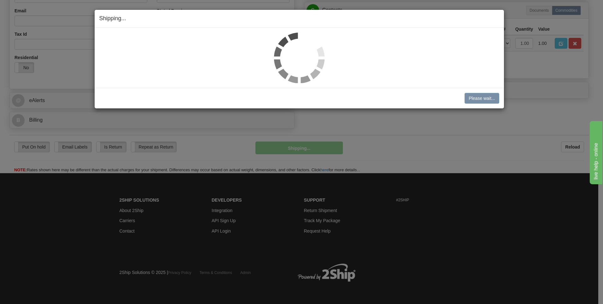
scroll to position [198, 0]
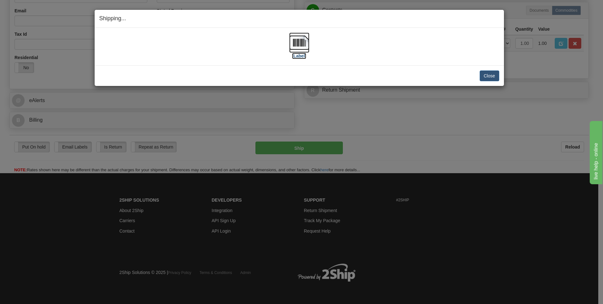
click at [299, 47] on img at bounding box center [299, 43] width 20 height 20
click at [488, 77] on button "Close" at bounding box center [490, 75] width 20 height 11
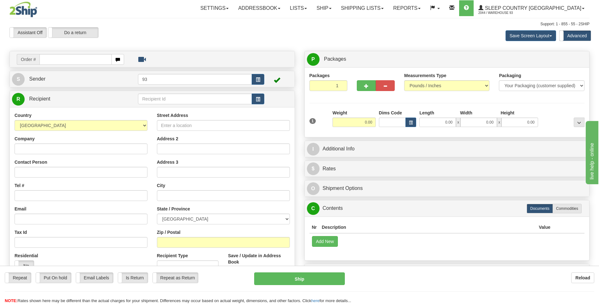
type input "9"
type input "201I155923"
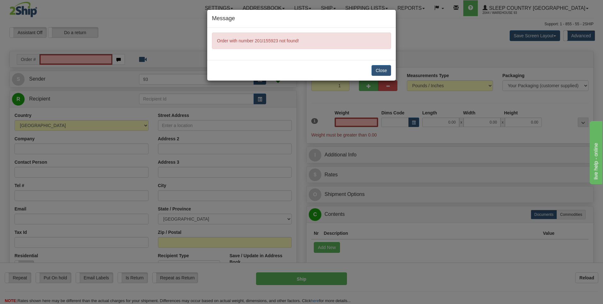
type input "0.00"
click at [380, 73] on button "Close" at bounding box center [382, 70] width 20 height 11
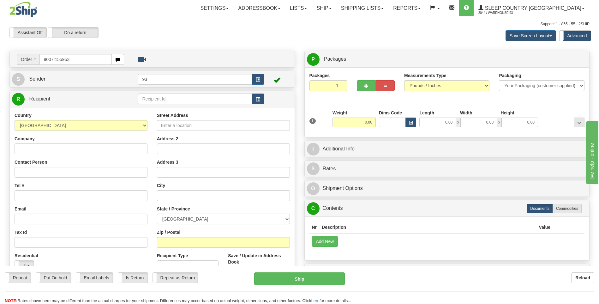
type input "9007I155953"
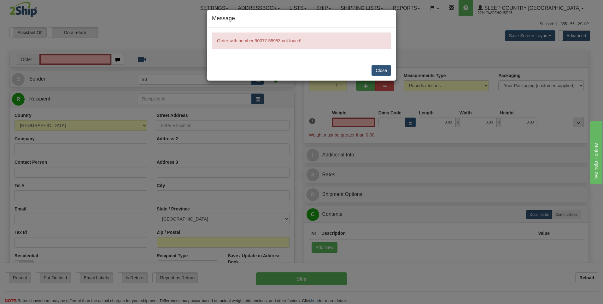
type input "0.00"
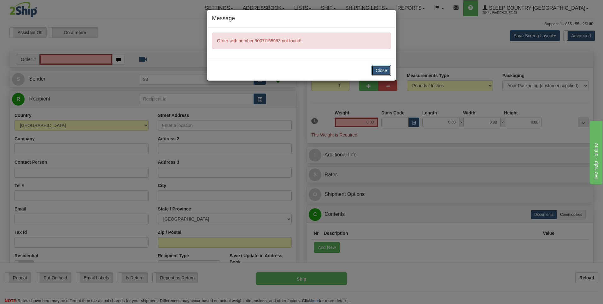
click at [377, 67] on button "Close" at bounding box center [382, 70] width 20 height 11
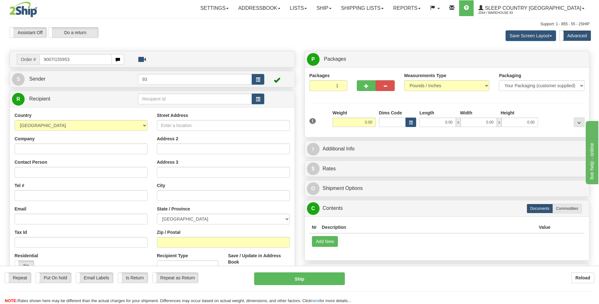
type input "9007I155953"
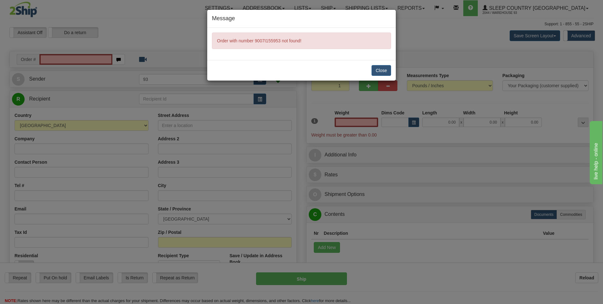
type input "0.00"
click at [383, 73] on button "Close" at bounding box center [382, 70] width 20 height 11
